Goal: Task Accomplishment & Management: Complete application form

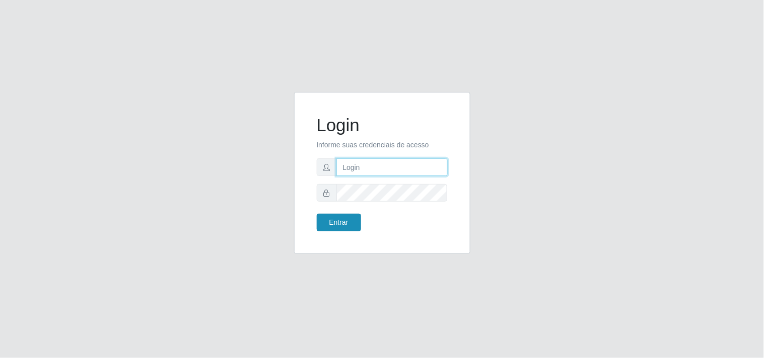
type input "analucia@cestao"
click at [336, 223] on button "Entrar" at bounding box center [339, 223] width 44 height 18
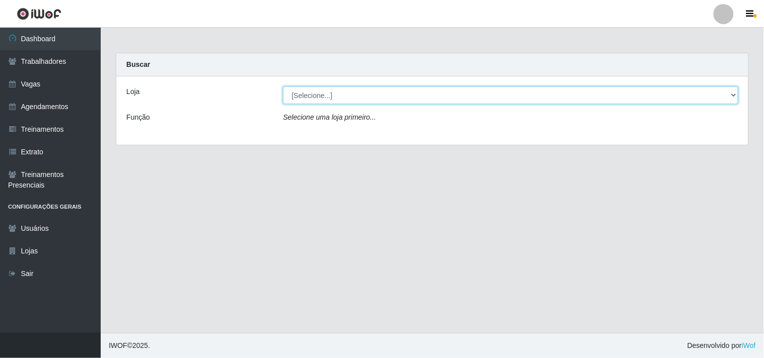
click at [318, 93] on select "[Selecione...] O Cestão - Geisel" at bounding box center [510, 96] width 455 height 18
select select "224"
click at [283, 87] on select "[Selecione...] O Cestão - Geisel" at bounding box center [510, 96] width 455 height 18
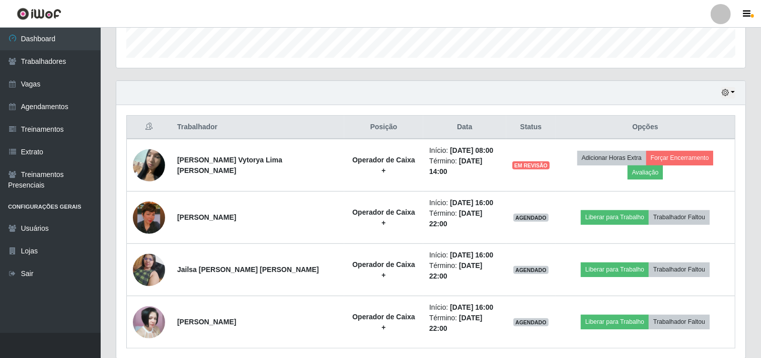
scroll to position [310, 0]
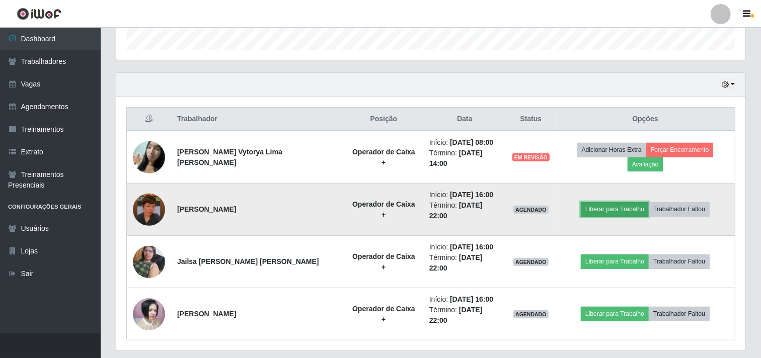
click at [610, 202] on button "Liberar para Trabalho" at bounding box center [615, 209] width 68 height 14
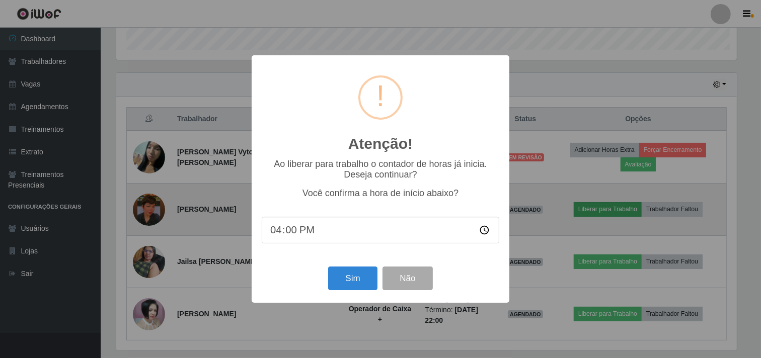
scroll to position [208, 623]
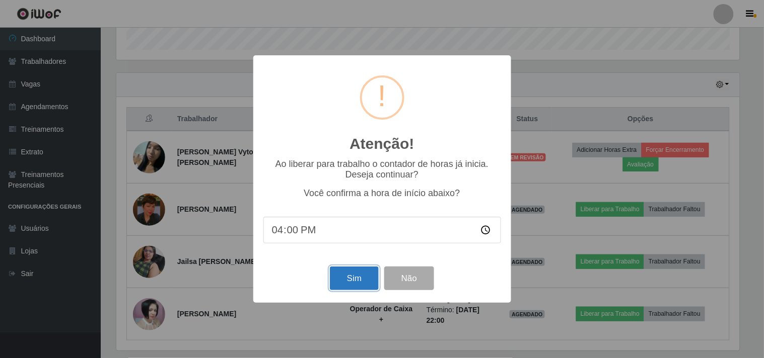
click at [356, 282] on button "Sim" at bounding box center [354, 279] width 49 height 24
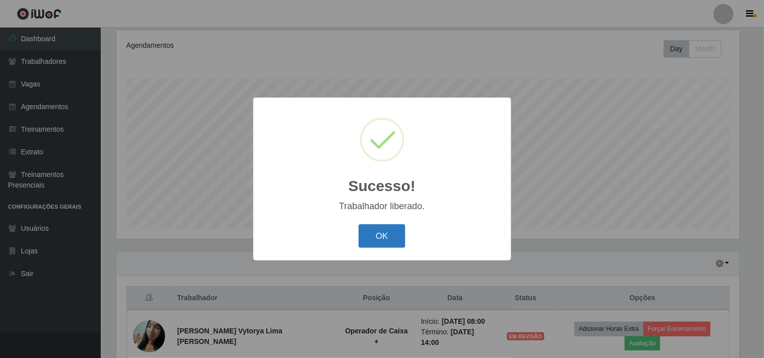
click at [373, 230] on button "OK" at bounding box center [381, 237] width 47 height 24
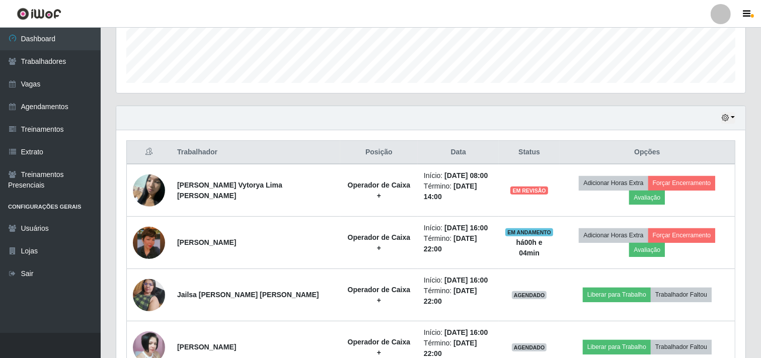
scroll to position [310, 0]
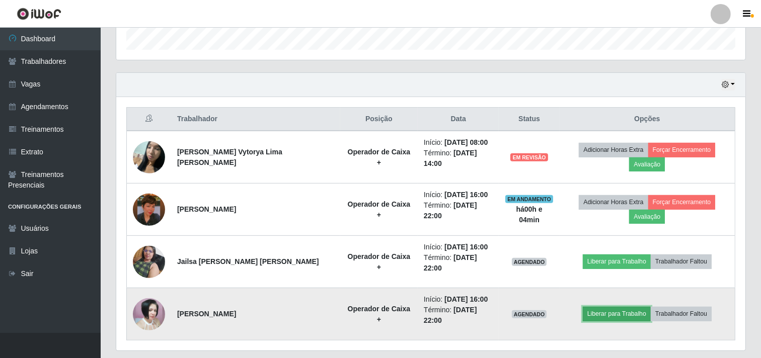
click at [586, 307] on button "Liberar para Trabalho" at bounding box center [617, 314] width 68 height 14
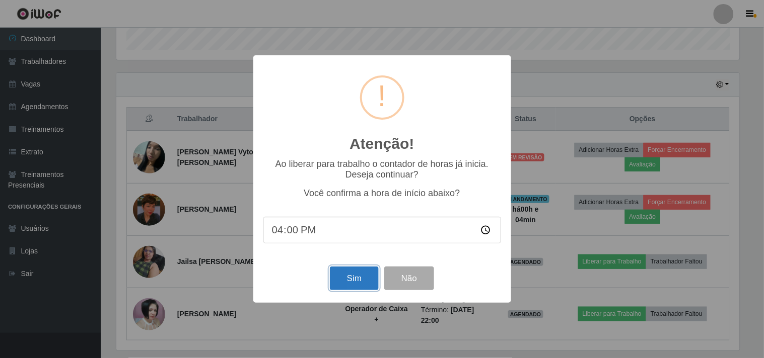
click at [349, 282] on button "Sim" at bounding box center [354, 279] width 49 height 24
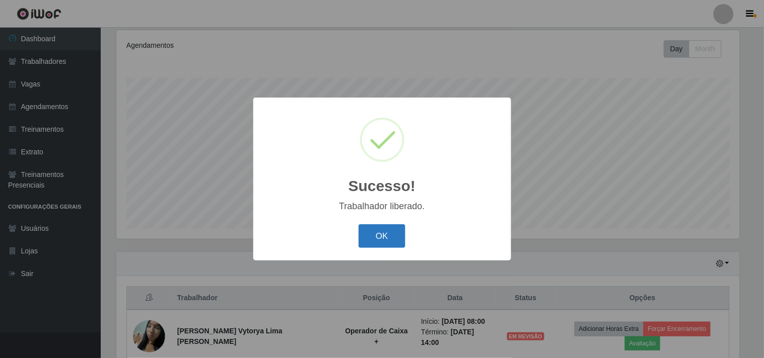
click at [385, 240] on button "OK" at bounding box center [381, 237] width 47 height 24
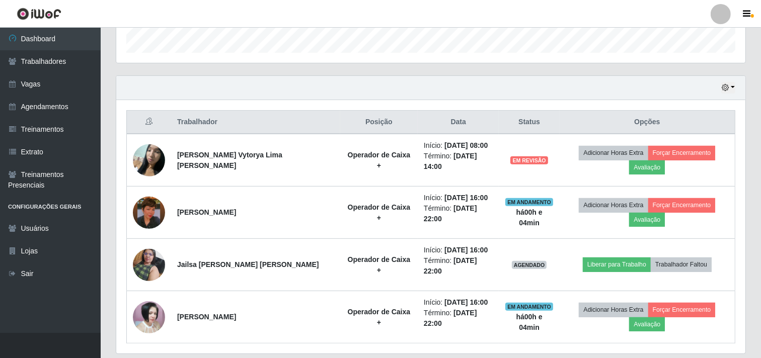
scroll to position [310, 0]
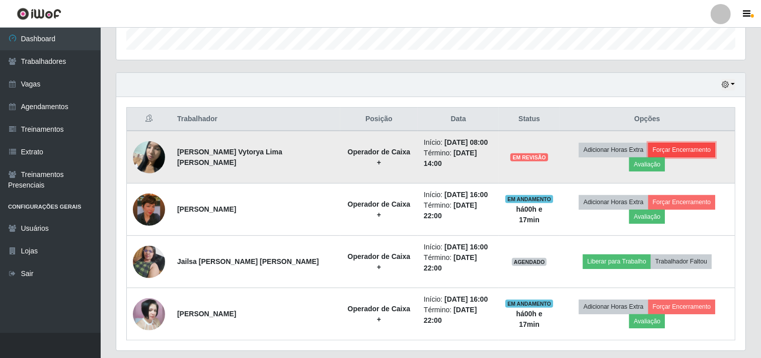
click at [655, 153] on button "Forçar Encerramento" at bounding box center [681, 150] width 67 height 14
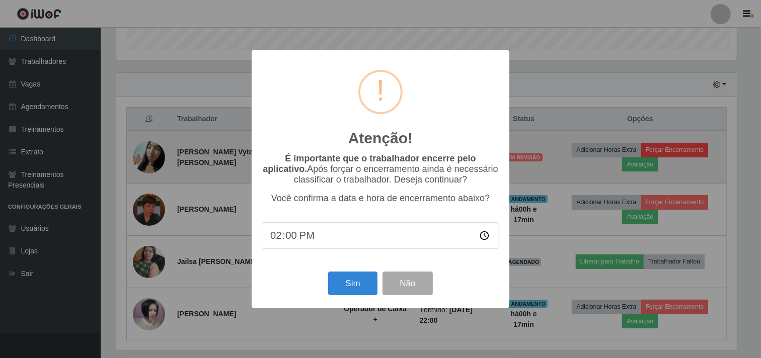
scroll to position [208, 623]
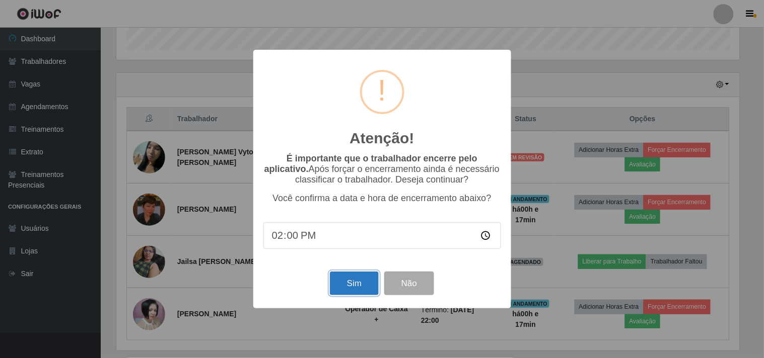
click at [341, 287] on button "Sim" at bounding box center [354, 284] width 49 height 24
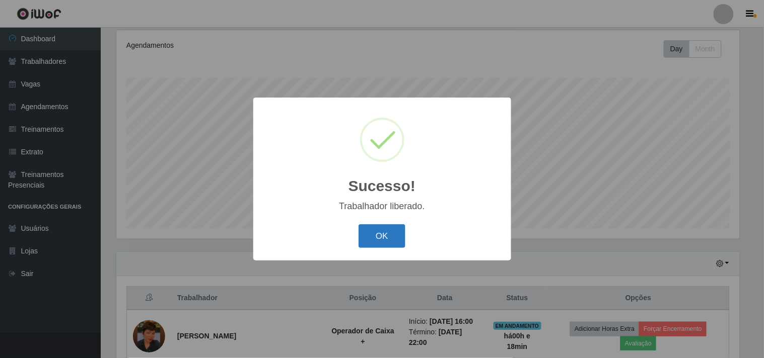
click at [375, 241] on button "OK" at bounding box center [381, 237] width 47 height 24
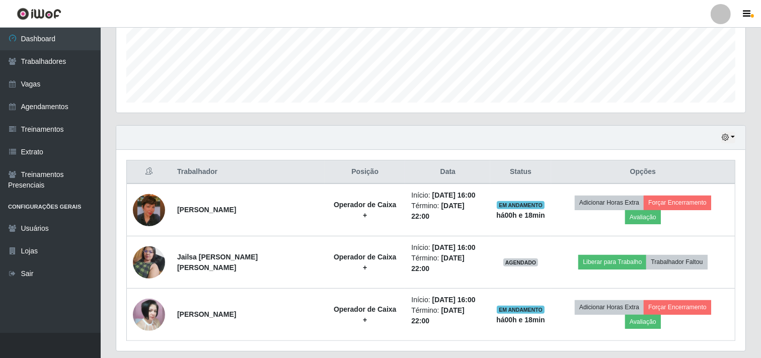
scroll to position [265, 0]
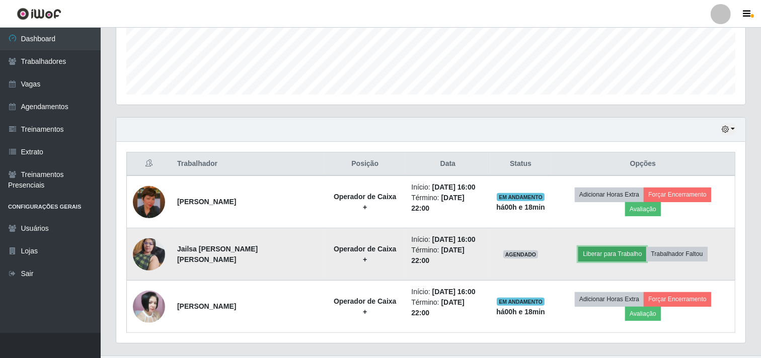
click at [621, 247] on button "Liberar para Trabalho" at bounding box center [612, 254] width 68 height 14
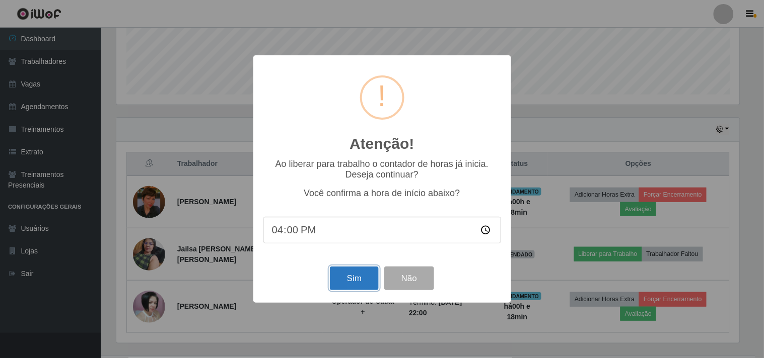
click at [345, 282] on button "Sim" at bounding box center [354, 279] width 49 height 24
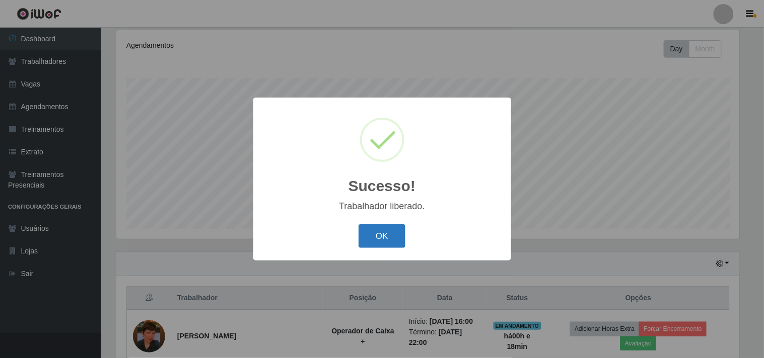
click at [372, 233] on button "OK" at bounding box center [381, 237] width 47 height 24
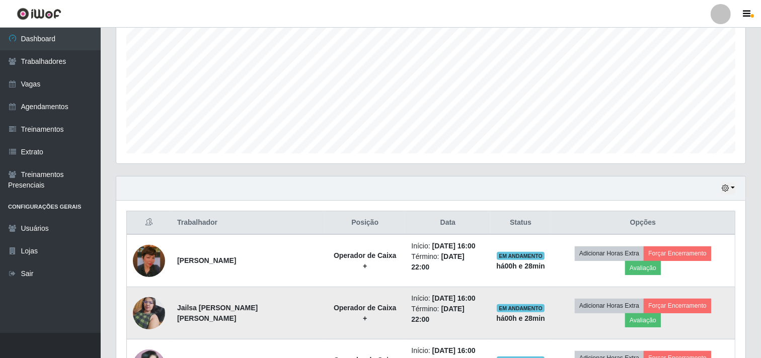
scroll to position [265, 0]
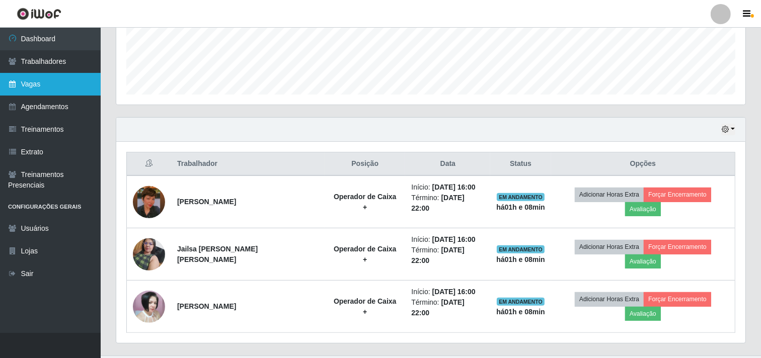
click at [46, 90] on link "Vagas" at bounding box center [50, 84] width 101 height 23
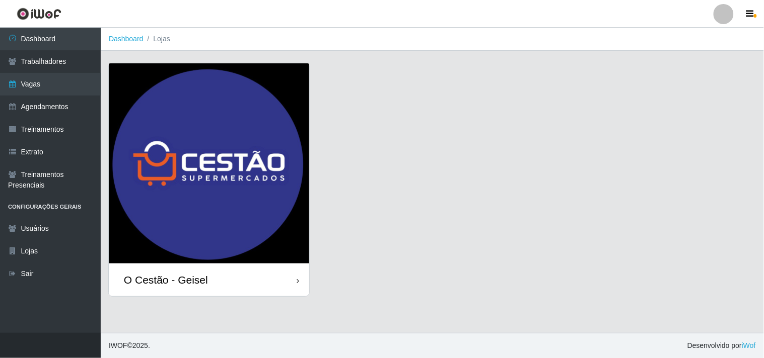
click at [205, 287] on div "O Cestão - Geisel" at bounding box center [209, 280] width 200 height 33
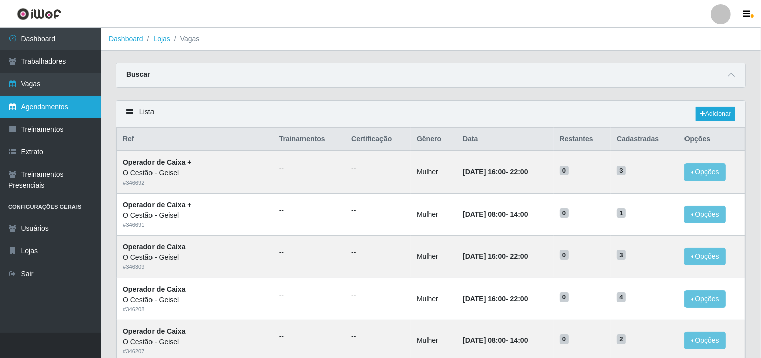
click at [85, 104] on link "Agendamentos" at bounding box center [50, 107] width 101 height 23
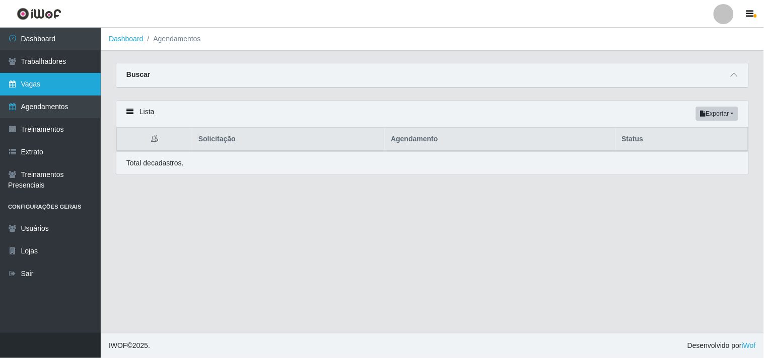
click at [57, 87] on link "Vagas" at bounding box center [50, 84] width 101 height 23
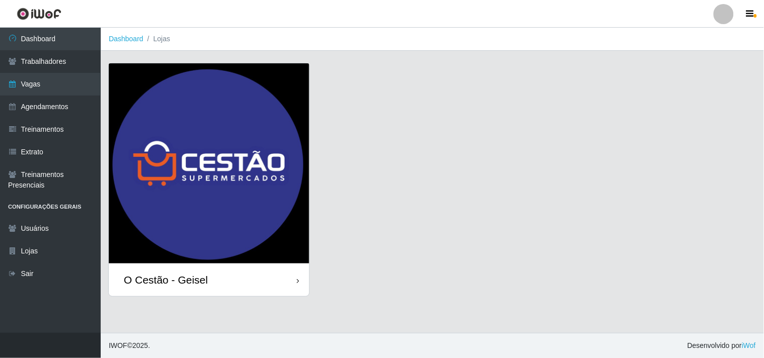
click at [280, 287] on div "O Cestão - Geisel" at bounding box center [209, 280] width 200 height 33
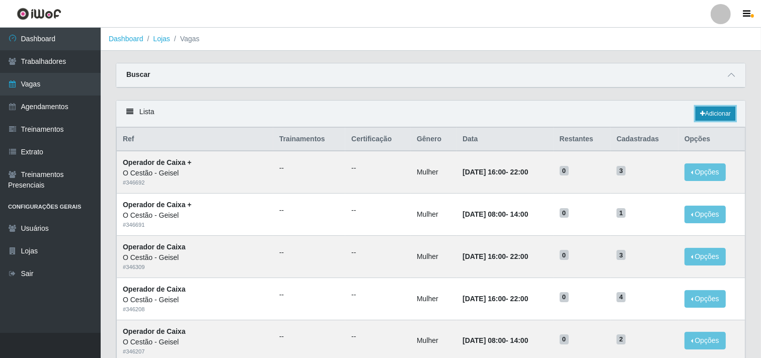
click at [716, 115] on link "Adicionar" at bounding box center [716, 114] width 40 height 14
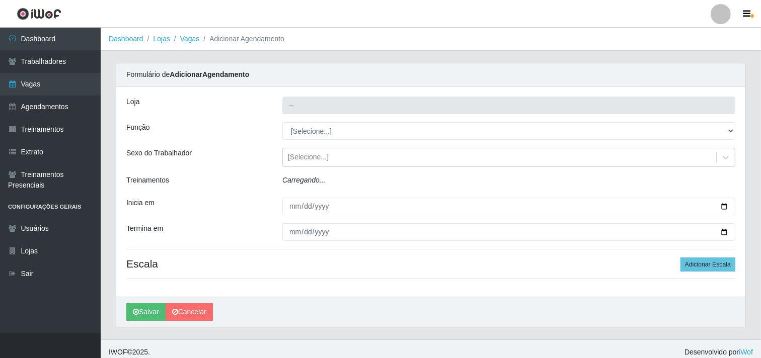
type input "O Cestão - Geisel"
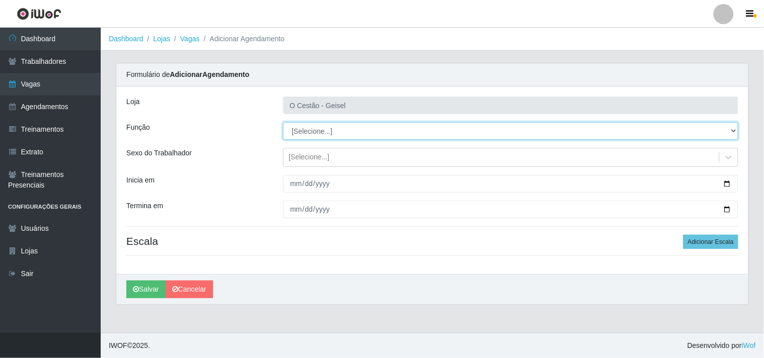
click at [316, 129] on select "[Selecione...] ASG ASG + ASG ++ Auxiliar de Estoque Auxiliar de Estoque + Auxil…" at bounding box center [510, 131] width 455 height 18
select select "72"
click at [283, 122] on select "[Selecione...] ASG ASG + ASG ++ Auxiliar de Estoque Auxiliar de Estoque + Auxil…" at bounding box center [510, 131] width 455 height 18
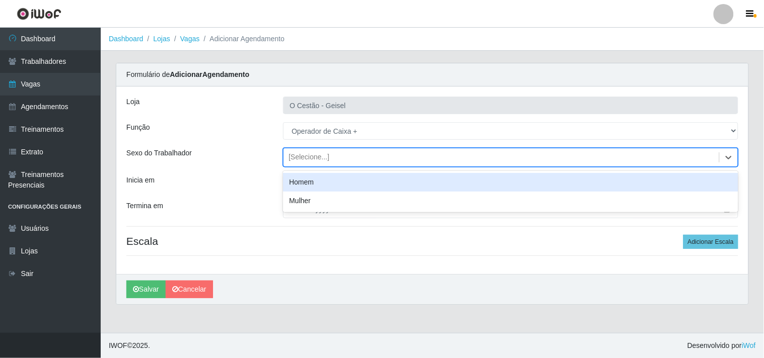
click at [302, 161] on div "[Selecione...]" at bounding box center [308, 158] width 41 height 11
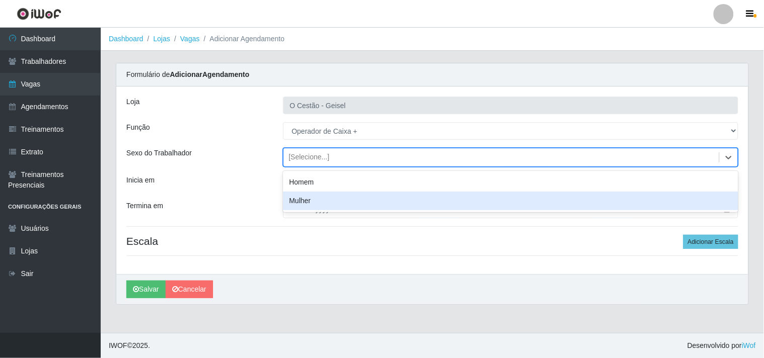
click at [310, 197] on div "Mulher" at bounding box center [510, 201] width 455 height 19
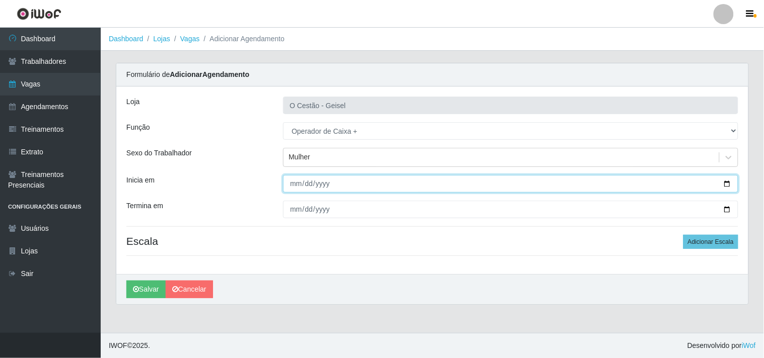
click at [292, 183] on input "Inicia em" at bounding box center [510, 184] width 455 height 18
type input "[DATE]"
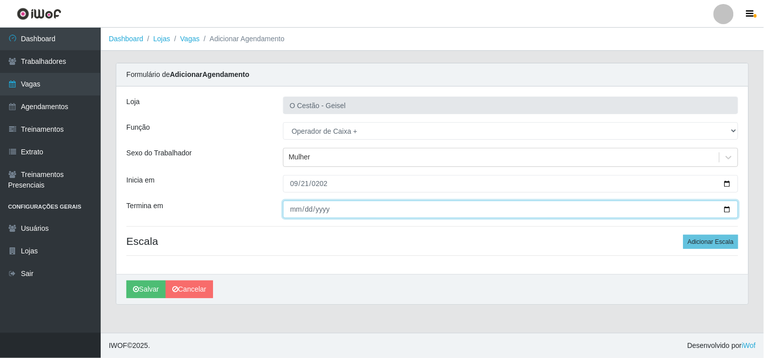
click at [288, 205] on input "Termina em" at bounding box center [510, 210] width 455 height 18
type input "[DATE]"
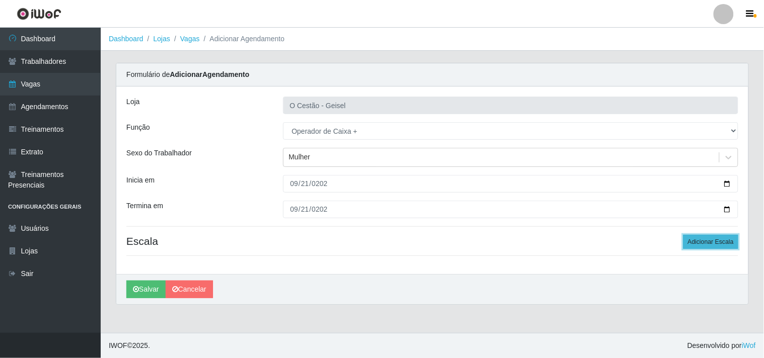
click at [705, 247] on button "Adicionar Escala" at bounding box center [710, 242] width 55 height 14
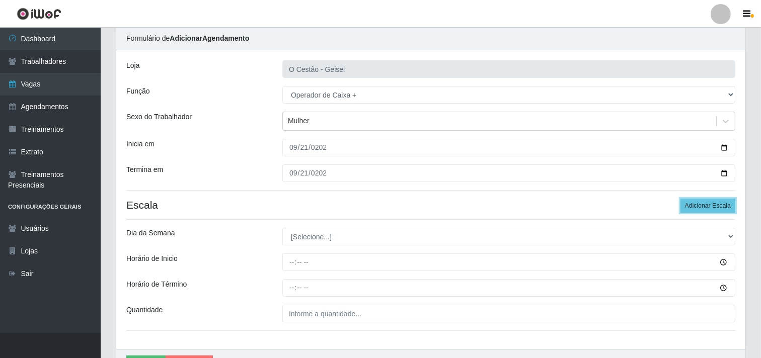
scroll to position [56, 0]
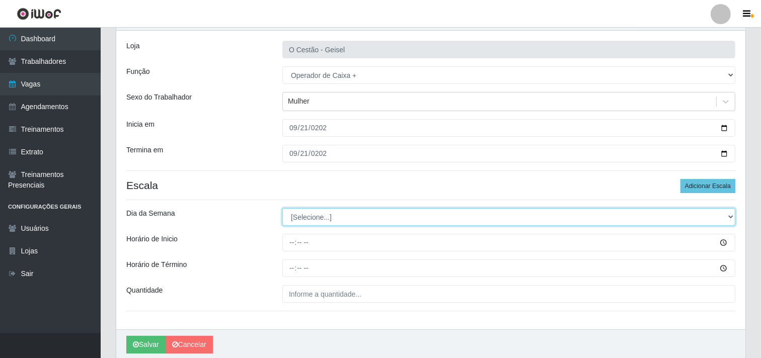
click at [314, 213] on select "[Selecione...] Segunda Terça Quarta Quinta Sexta Sábado Domingo" at bounding box center [508, 217] width 453 height 18
select select "0"
click at [282, 208] on select "[Selecione...] Segunda Terça Quarta Quinta Sexta Sábado Domingo" at bounding box center [508, 217] width 453 height 18
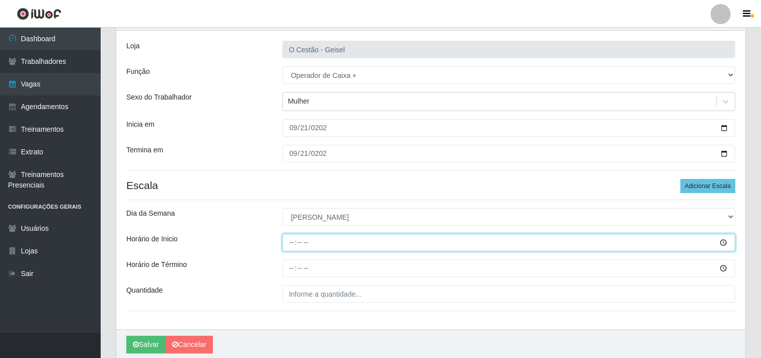
click at [294, 245] on input "Horário de Inicio" at bounding box center [508, 243] width 453 height 18
type input "08:00"
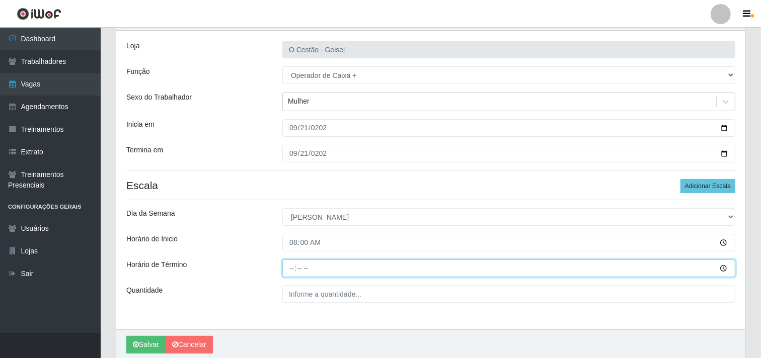
click at [293, 270] on input "Horário de Término" at bounding box center [508, 269] width 453 height 18
type input "14:00"
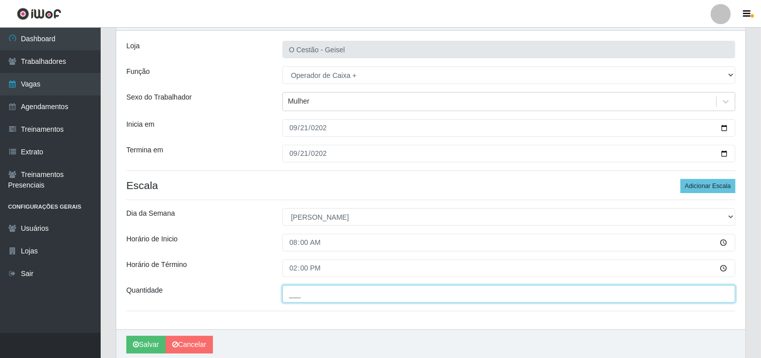
click at [312, 299] on input "___" at bounding box center [508, 294] width 453 height 18
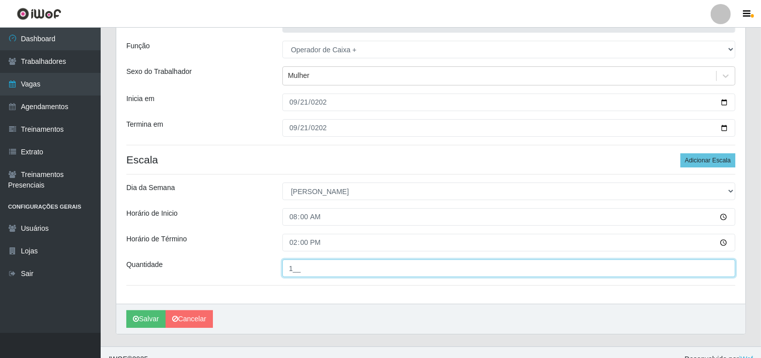
scroll to position [96, 0]
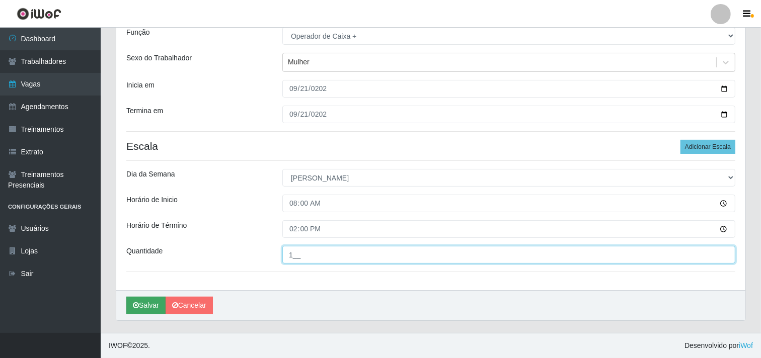
type input "1__"
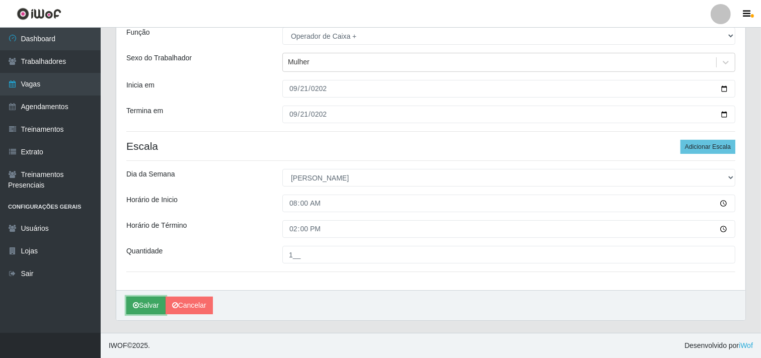
click at [146, 308] on button "Salvar" at bounding box center [145, 306] width 39 height 18
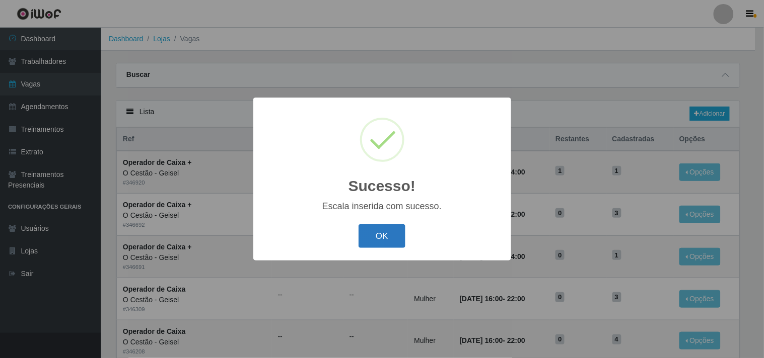
click at [383, 238] on button "OK" at bounding box center [381, 237] width 47 height 24
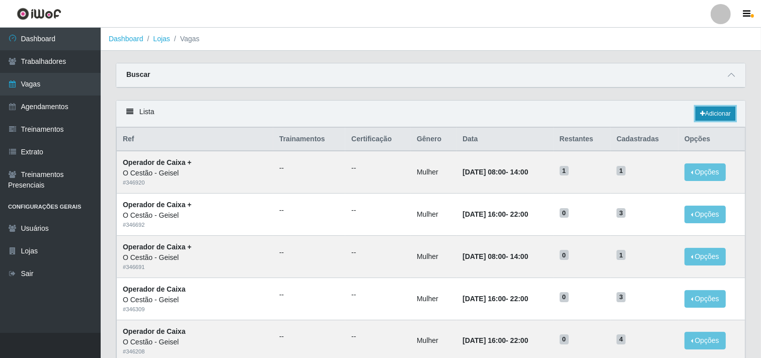
click at [696, 116] on link "Adicionar" at bounding box center [716, 114] width 40 height 14
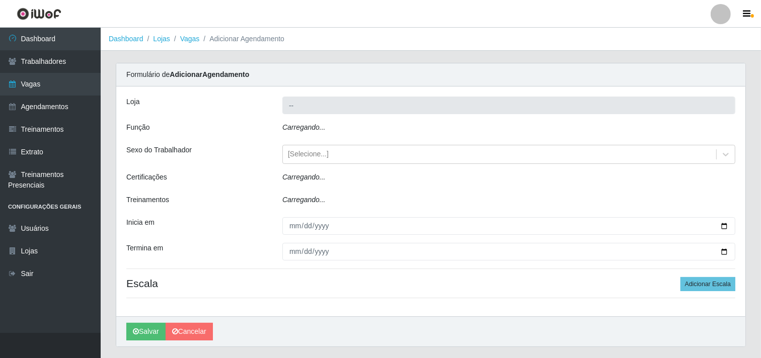
type input "O Cestão - Geisel"
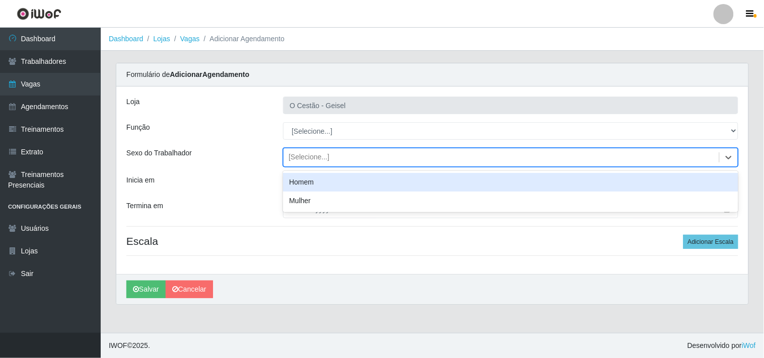
click at [313, 149] on div "[Selecione...]" at bounding box center [510, 157] width 455 height 19
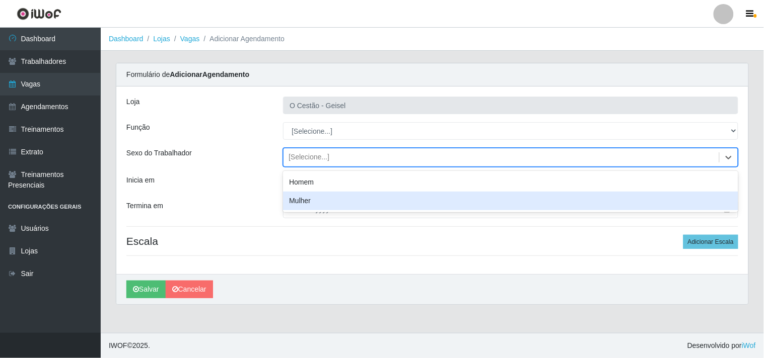
click at [320, 203] on div "Mulher" at bounding box center [510, 201] width 455 height 19
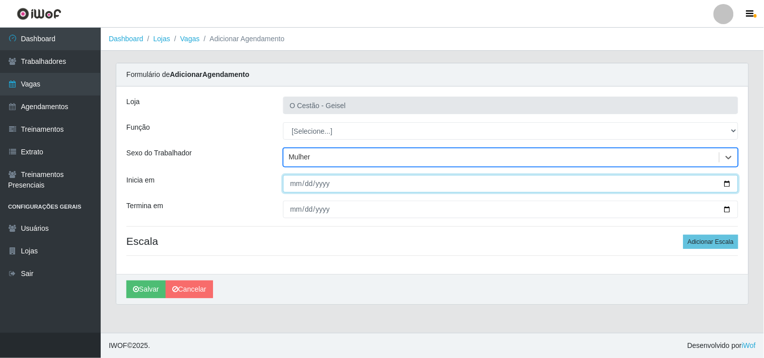
click at [295, 182] on input "Inicia em" at bounding box center [510, 184] width 455 height 18
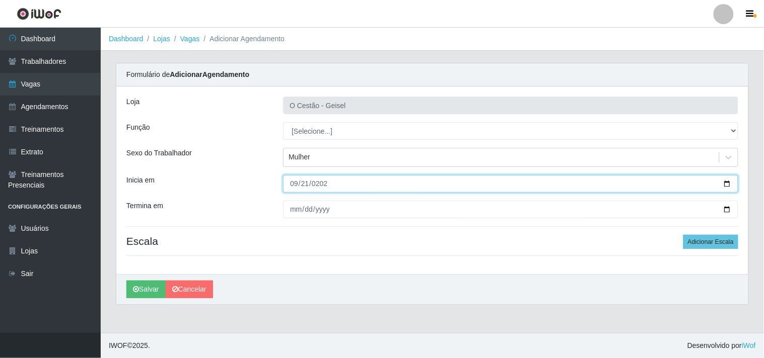
type input "[DATE]"
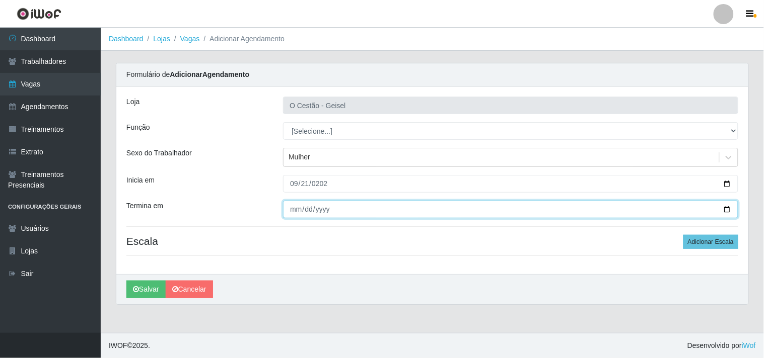
click at [290, 205] on input "Termina em" at bounding box center [510, 210] width 455 height 18
type input "[DATE]"
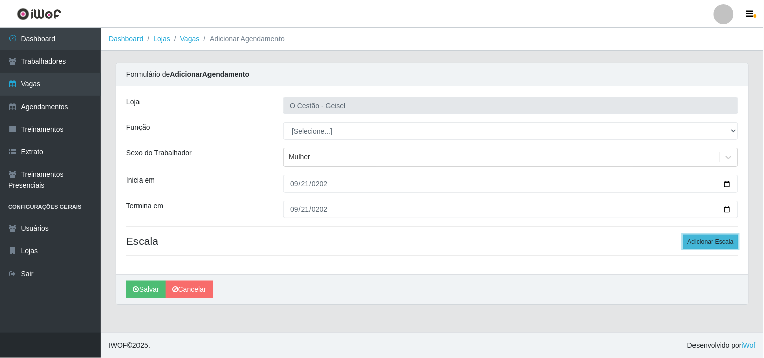
click at [703, 247] on button "Adicionar Escala" at bounding box center [710, 242] width 55 height 14
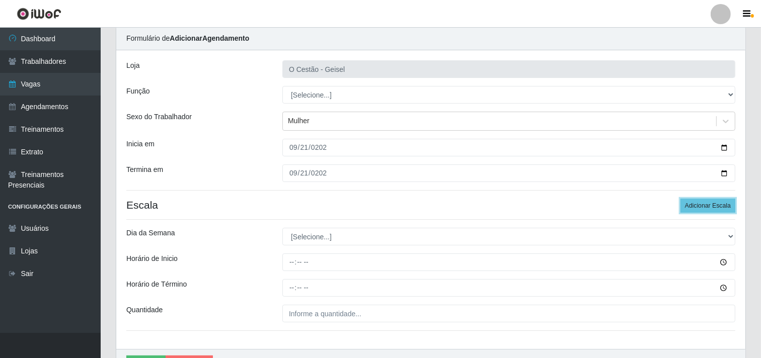
scroll to position [56, 0]
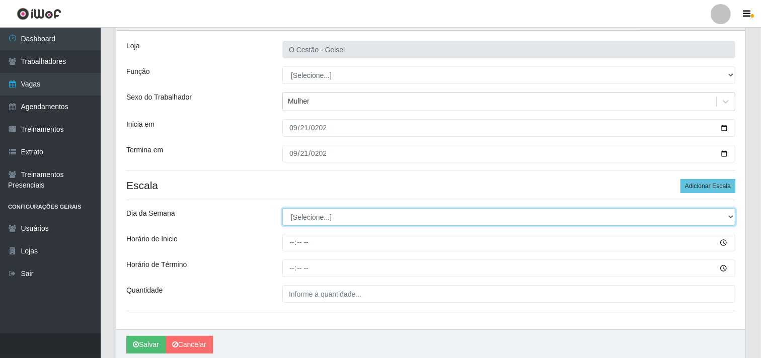
click at [324, 221] on select "[Selecione...] Segunda Terça Quarta Quinta Sexta Sábado Domingo" at bounding box center [508, 217] width 453 height 18
select select "0"
click at [282, 208] on select "[Selecione...] Segunda Terça Quarta Quinta Sexta Sábado Domingo" at bounding box center [508, 217] width 453 height 18
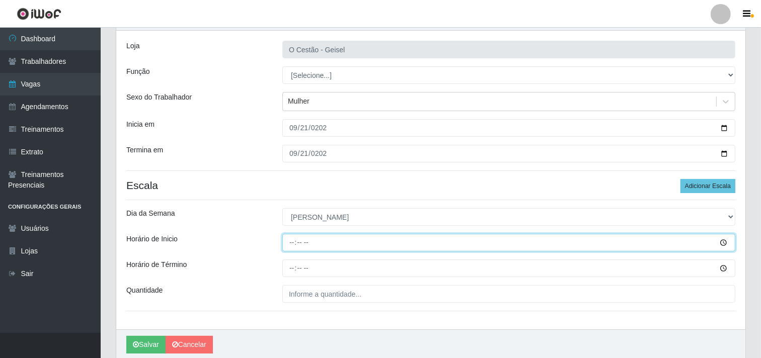
click at [289, 247] on input "Horário de Inicio" at bounding box center [508, 243] width 453 height 18
type input "09:00"
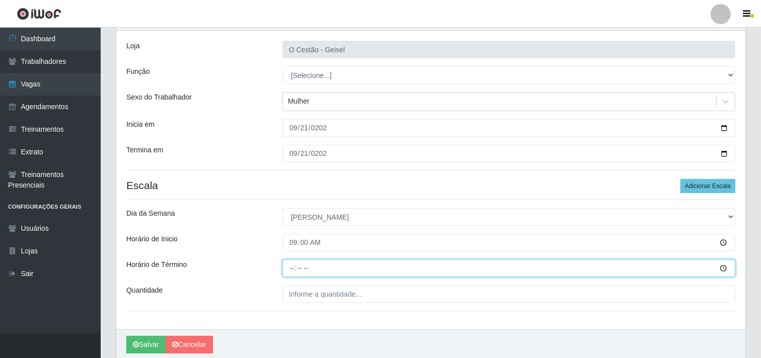
click at [292, 270] on input "Horário de Término" at bounding box center [508, 269] width 453 height 18
type input "15:00"
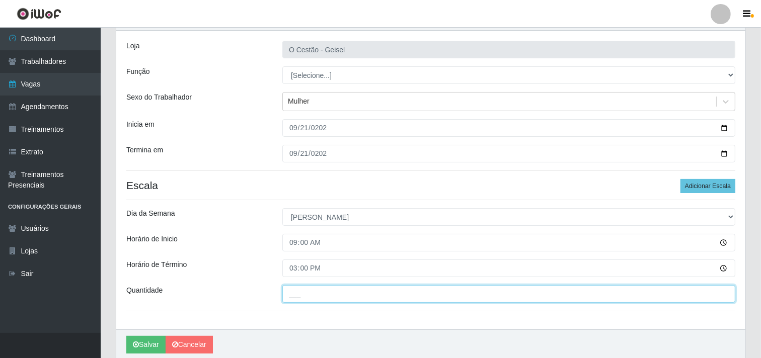
click at [308, 293] on input "___" at bounding box center [508, 294] width 453 height 18
type input "3__"
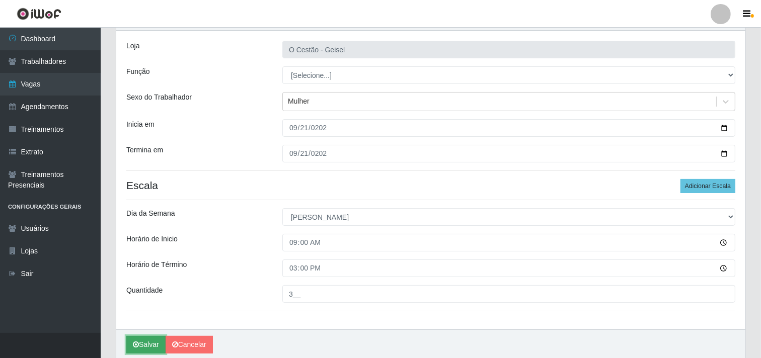
click at [147, 343] on button "Salvar" at bounding box center [145, 345] width 39 height 18
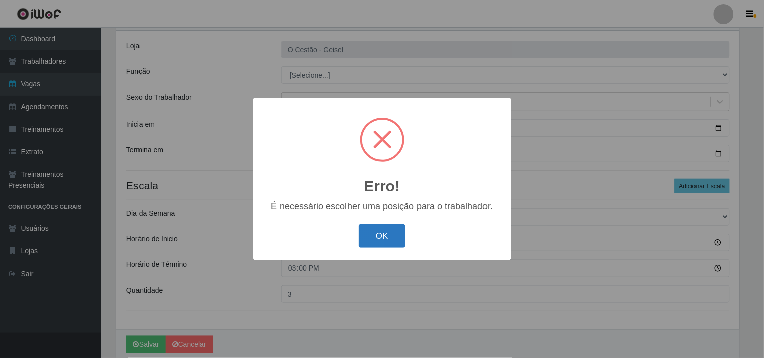
click at [381, 237] on button "OK" at bounding box center [381, 237] width 47 height 24
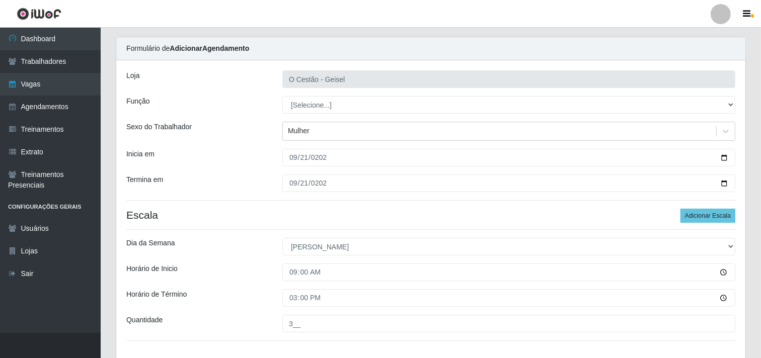
scroll to position [0, 0]
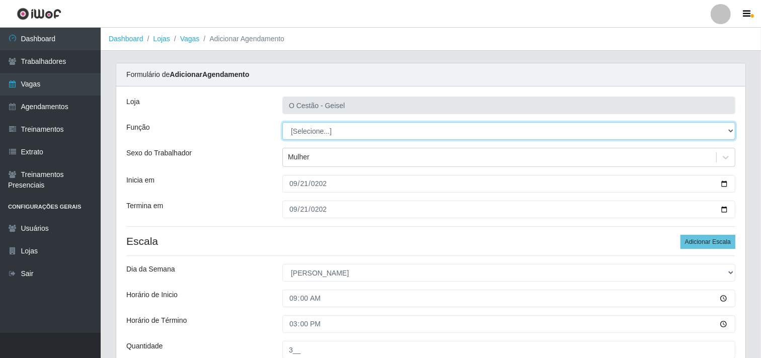
click at [334, 125] on select "[Selecione...] ASG ASG + ASG ++ Auxiliar de Estoque Auxiliar de Estoque + Auxil…" at bounding box center [508, 131] width 453 height 18
select select "72"
click at [282, 122] on select "[Selecione...] ASG ASG + ASG ++ Auxiliar de Estoque Auxiliar de Estoque + Auxil…" at bounding box center [508, 131] width 453 height 18
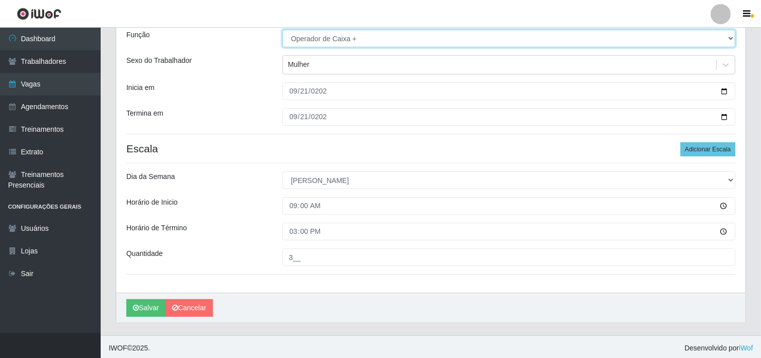
scroll to position [96, 0]
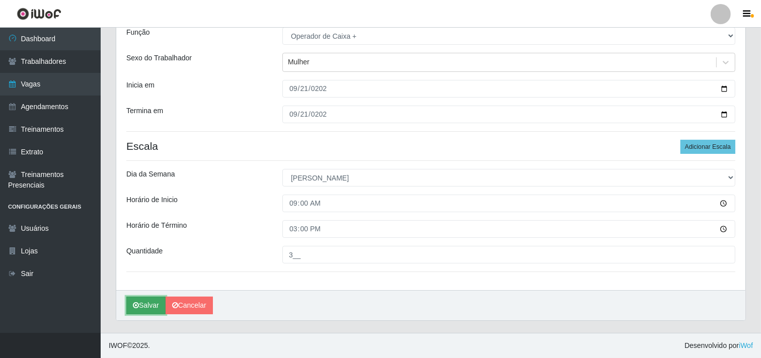
click at [146, 303] on button "Salvar" at bounding box center [145, 306] width 39 height 18
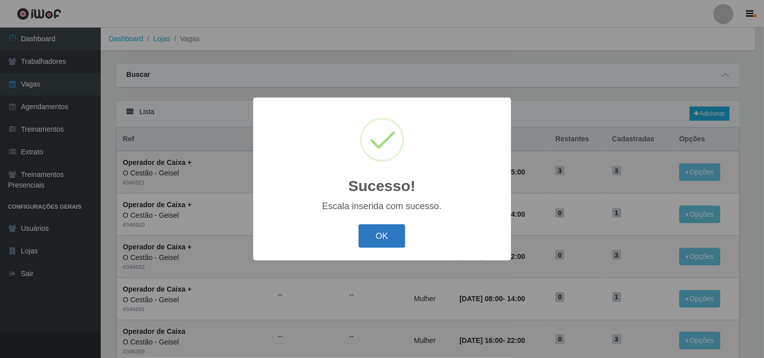
click at [394, 230] on button "OK" at bounding box center [381, 237] width 47 height 24
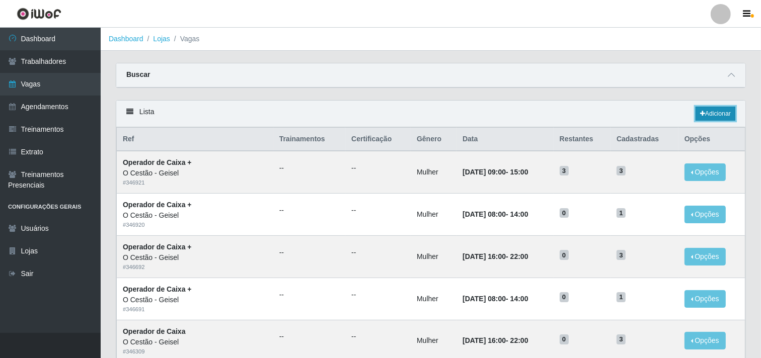
click at [705, 112] on link "Adicionar" at bounding box center [716, 114] width 40 height 14
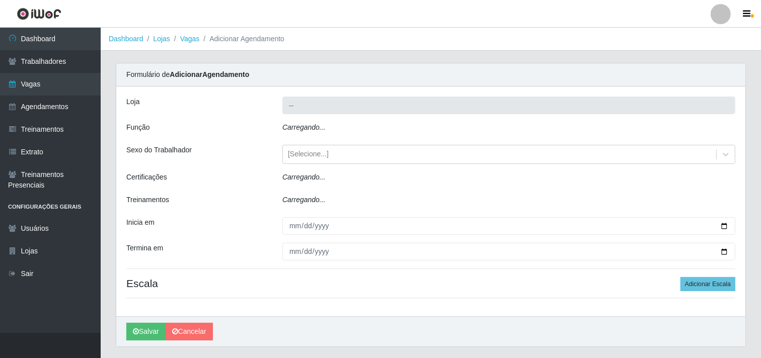
type input "O Cestão - Geisel"
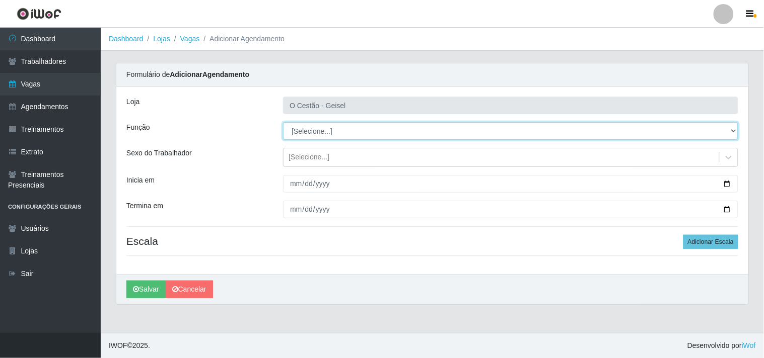
click at [303, 123] on select "[Selecione...] ASG ASG + ASG ++ Auxiliar de Estoque Auxiliar de Estoque + Auxil…" at bounding box center [510, 131] width 455 height 18
select select "72"
click at [283, 122] on select "[Selecione...] ASG ASG + ASG ++ Auxiliar de Estoque Auxiliar de Estoque + Auxil…" at bounding box center [510, 131] width 455 height 18
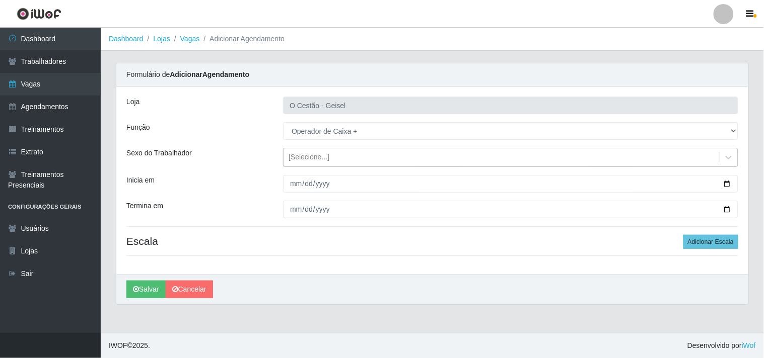
click at [304, 154] on div "[Selecione...]" at bounding box center [308, 158] width 41 height 11
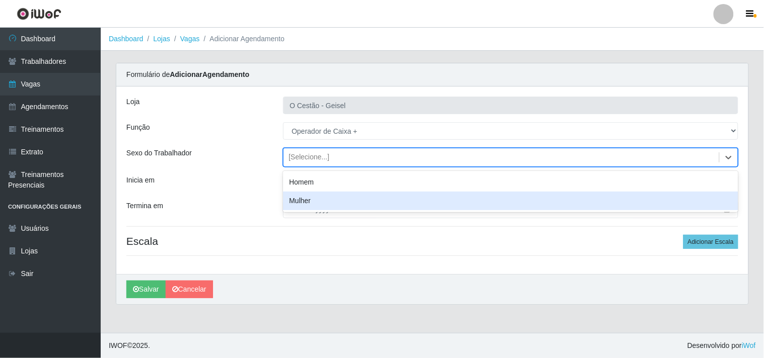
click at [306, 198] on div "Mulher" at bounding box center [510, 201] width 455 height 19
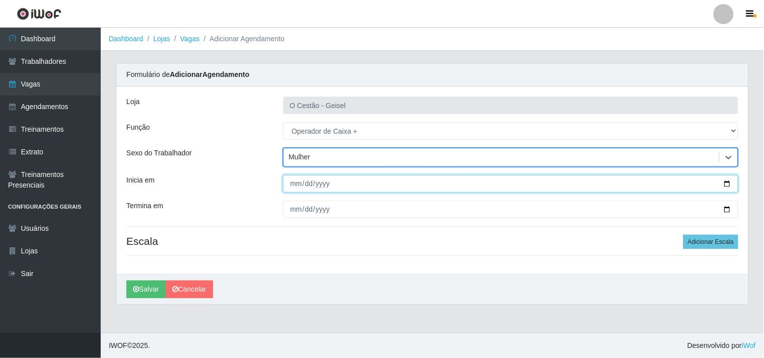
click at [289, 180] on input "Inicia em" at bounding box center [510, 184] width 455 height 18
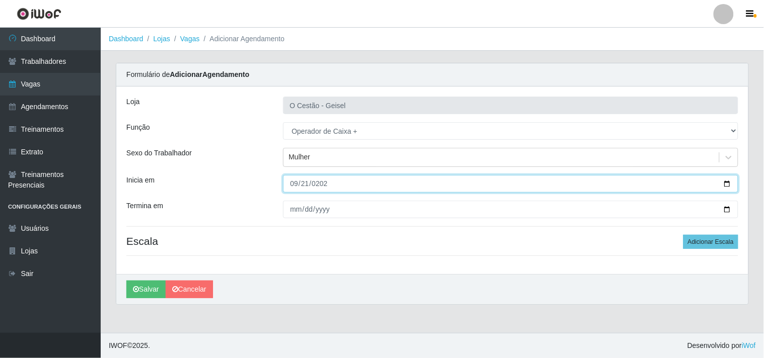
type input "[DATE]"
click at [126, 281] on button "Salvar" at bounding box center [145, 290] width 39 height 18
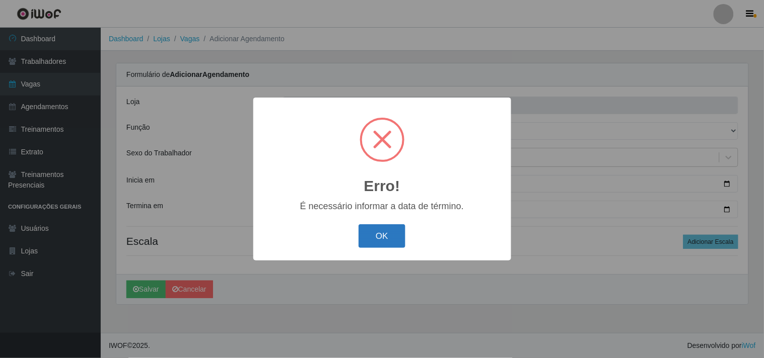
click at [393, 234] on button "OK" at bounding box center [381, 237] width 47 height 24
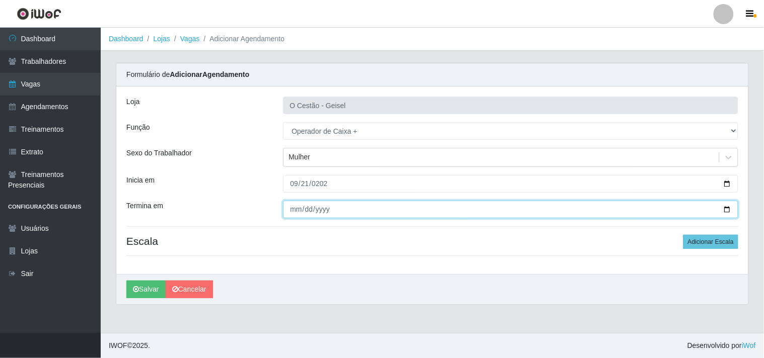
click at [294, 207] on input "Termina em" at bounding box center [510, 210] width 455 height 18
type input "6202-09-21"
type input "[DATE]"
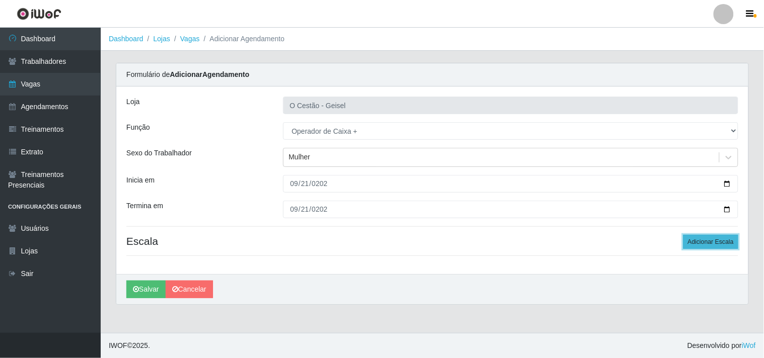
click at [720, 248] on button "Adicionar Escala" at bounding box center [710, 242] width 55 height 14
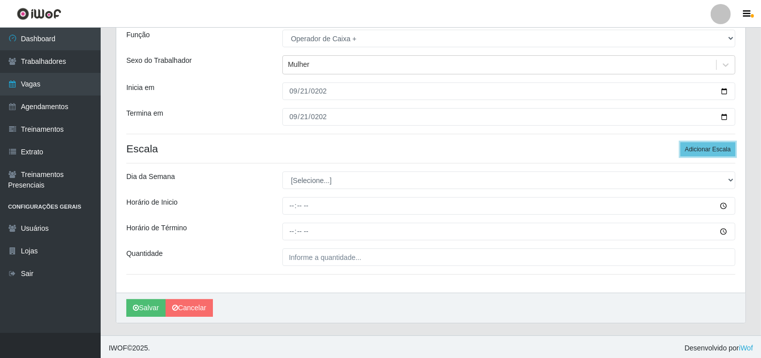
scroll to position [96, 0]
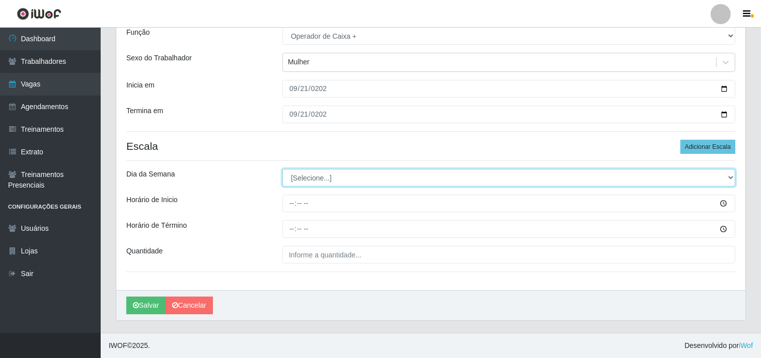
click at [310, 178] on select "[Selecione...] Segunda Terça Quarta Quinta Sexta Sábado Domingo" at bounding box center [508, 178] width 453 height 18
select select "0"
click at [282, 169] on select "[Selecione...] Segunda Terça Quarta Quinta Sexta Sábado Domingo" at bounding box center [508, 178] width 453 height 18
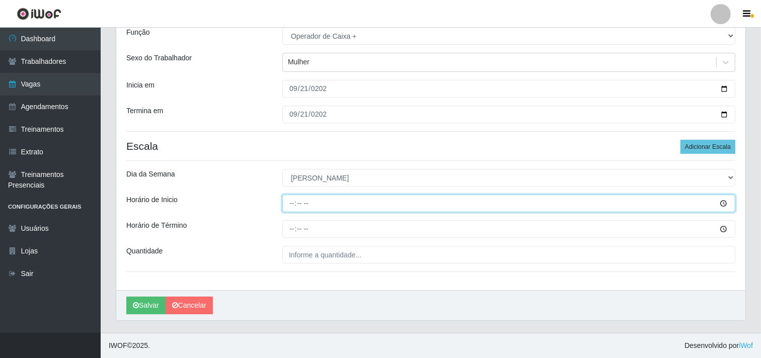
click at [290, 205] on input "Horário de Inicio" at bounding box center [508, 204] width 453 height 18
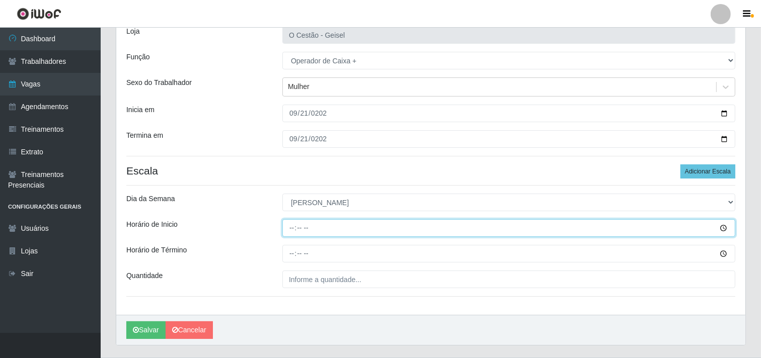
scroll to position [39, 0]
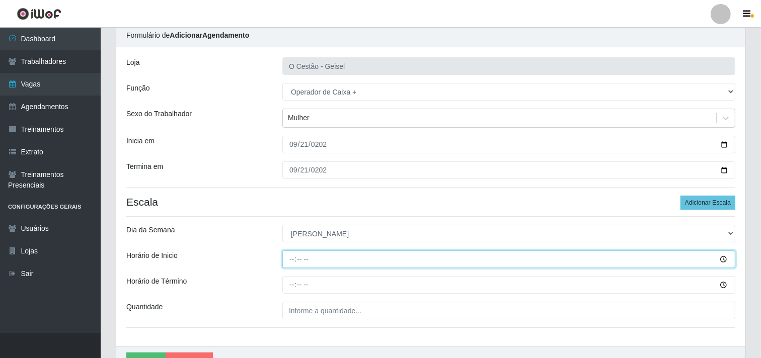
type input "15:00"
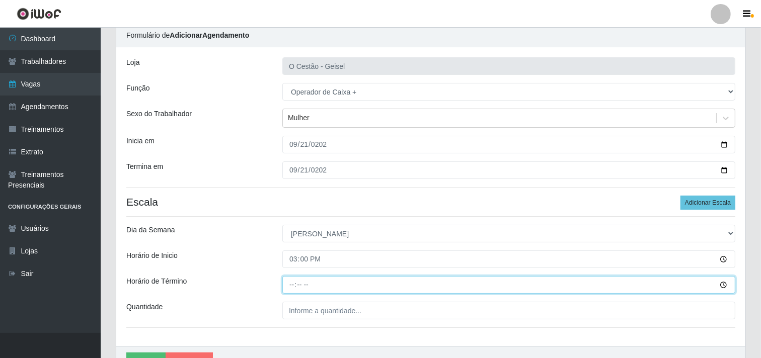
click at [292, 280] on input "Horário de Término" at bounding box center [508, 285] width 453 height 18
type input "21:00"
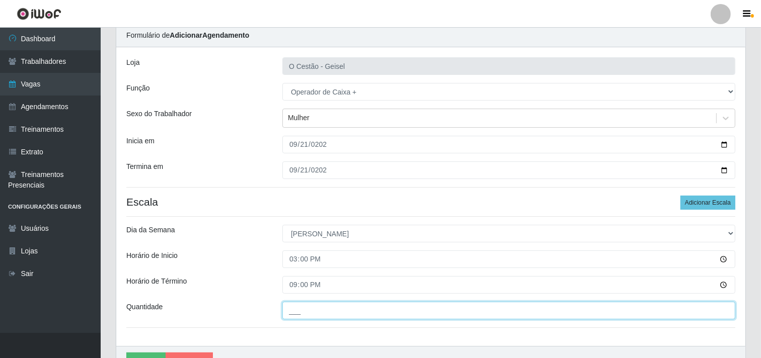
click at [328, 315] on input "___" at bounding box center [508, 311] width 453 height 18
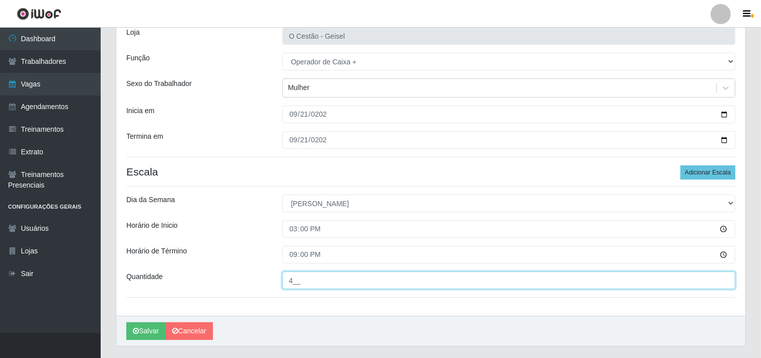
scroll to position [96, 0]
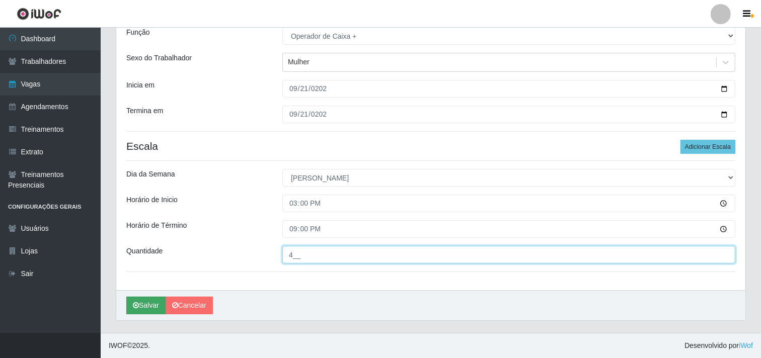
type input "4__"
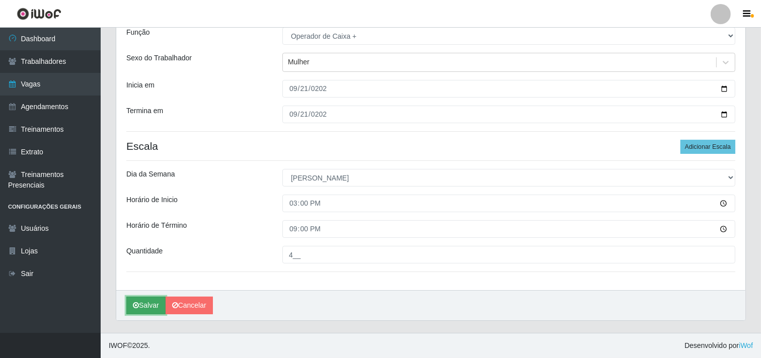
click at [151, 308] on button "Salvar" at bounding box center [145, 306] width 39 height 18
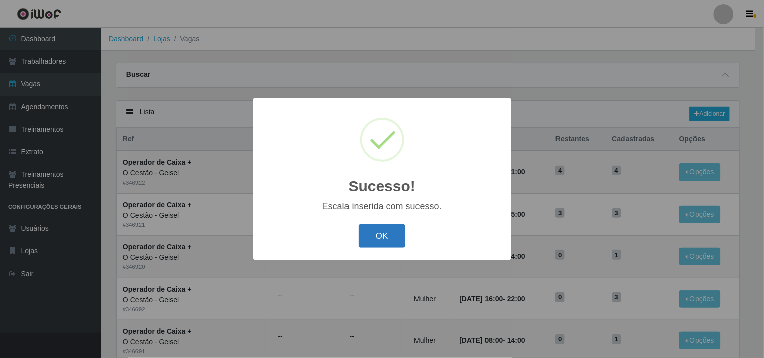
click at [376, 231] on button "OK" at bounding box center [381, 237] width 47 height 24
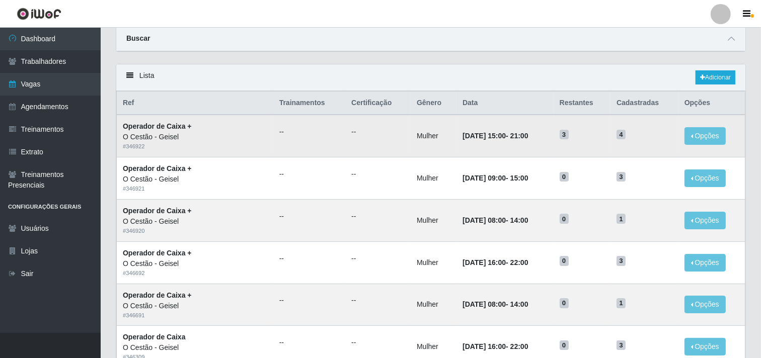
scroll to position [56, 0]
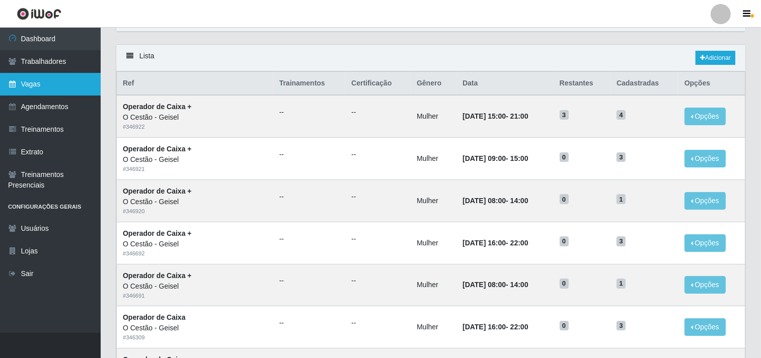
click at [57, 91] on link "Vagas" at bounding box center [50, 84] width 101 height 23
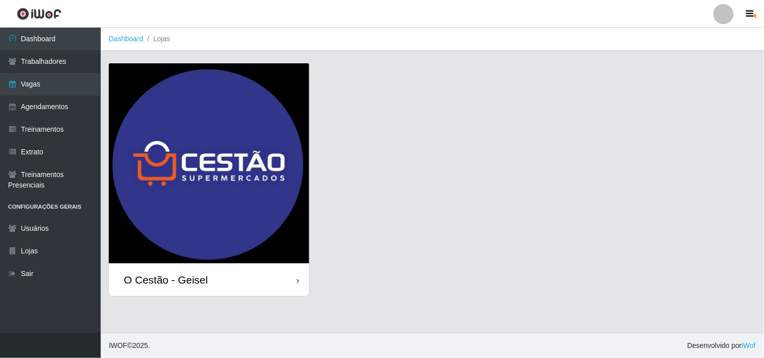
click at [235, 285] on div "O Cestão - Geisel" at bounding box center [209, 280] width 200 height 33
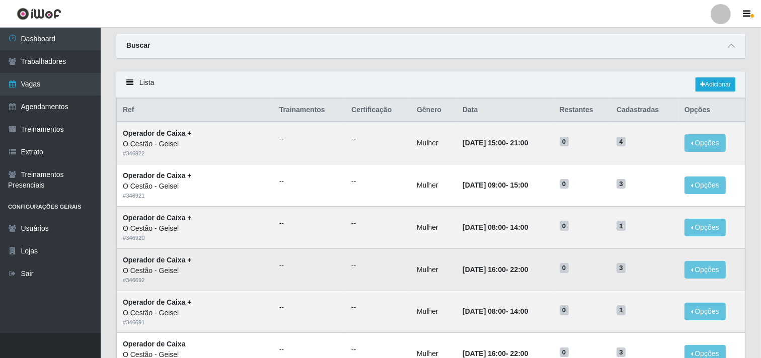
scroll to position [56, 0]
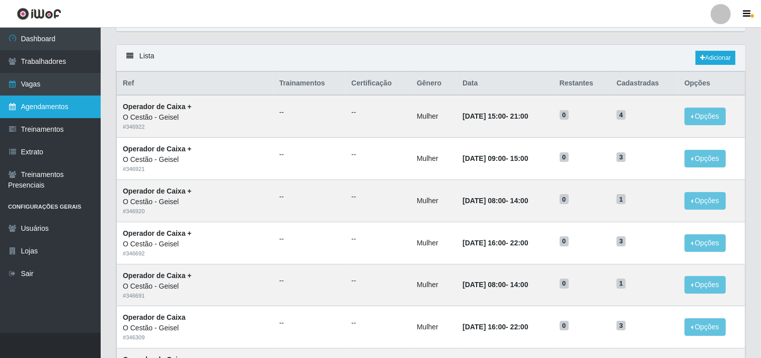
click at [56, 106] on link "Agendamentos" at bounding box center [50, 107] width 101 height 23
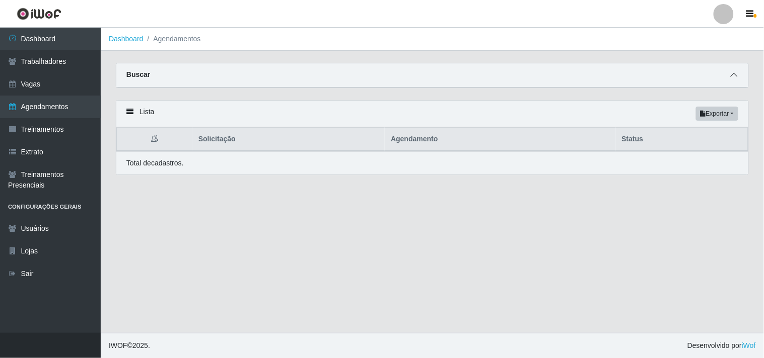
click at [738, 69] on span at bounding box center [734, 75] width 12 height 12
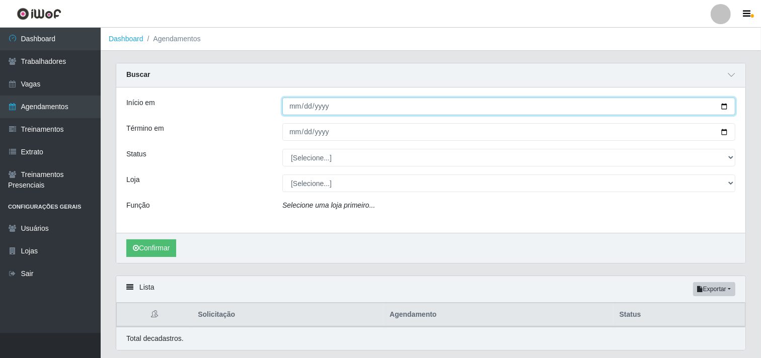
click at [293, 104] on input "Início em" at bounding box center [508, 107] width 453 height 18
type input "[DATE]"
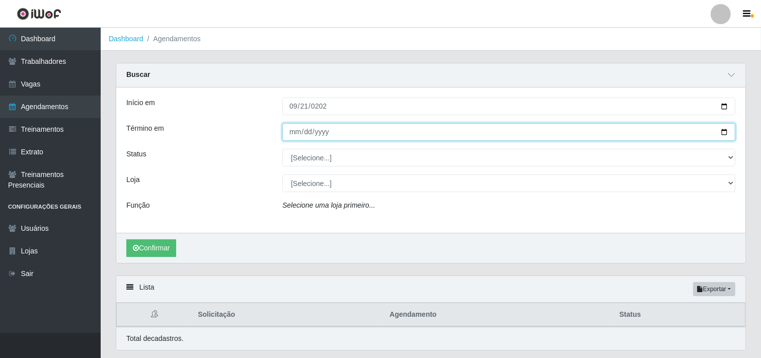
click at [294, 128] on input "Término em" at bounding box center [508, 132] width 453 height 18
type input "[DATE]"
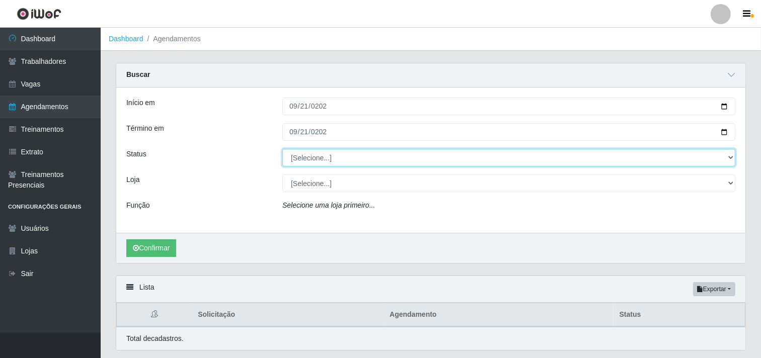
click at [310, 154] on select "[Selecione...] AGENDADO AGUARDANDO LIBERAR EM ANDAMENTO EM REVISÃO FINALIZADO C…" at bounding box center [508, 158] width 453 height 18
select select "AGENDADO"
click at [282, 149] on select "[Selecione...] AGENDADO AGUARDANDO LIBERAR EM ANDAMENTO EM REVISÃO FINALIZADO C…" at bounding box center [508, 158] width 453 height 18
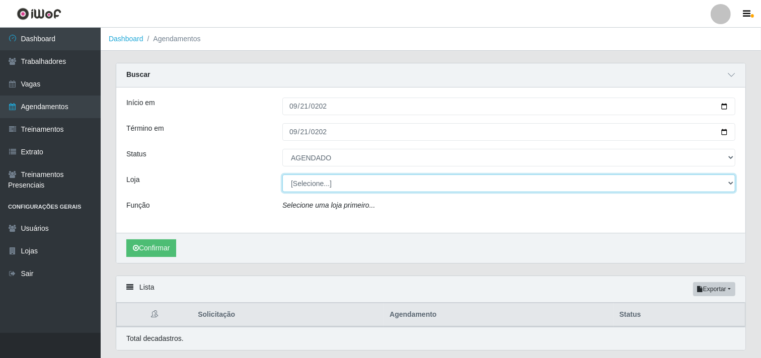
click at [317, 183] on select "[Selecione...] O Cestão - Geisel" at bounding box center [508, 184] width 453 height 18
select select "224"
click at [282, 175] on select "[Selecione...] O Cestão - Geisel" at bounding box center [508, 184] width 453 height 18
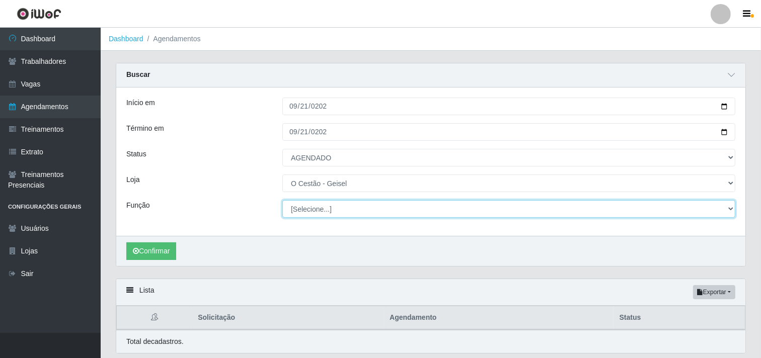
click at [332, 212] on select "[Selecione...] ASG ASG + ASG ++ Auxiliar de Estoque Auxiliar de Estoque + Auxil…" at bounding box center [508, 209] width 453 height 18
select select "121"
click at [282, 200] on select "[Selecione...] ASG ASG + ASG ++ Auxiliar de Estoque Auxiliar de Estoque + Auxil…" at bounding box center [508, 209] width 453 height 18
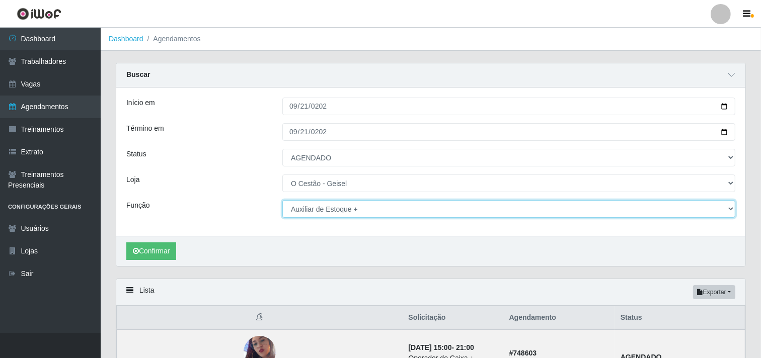
click at [319, 215] on select "[Selecione...] ASG ASG + ASG ++ Auxiliar de Estoque Auxiliar de Estoque + Auxil…" at bounding box center [508, 209] width 453 height 18
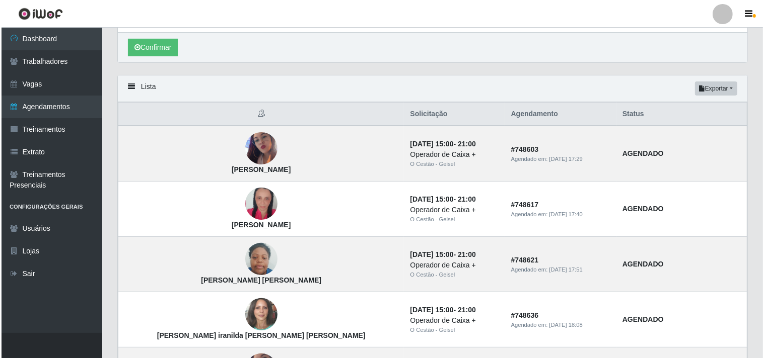
scroll to position [224, 0]
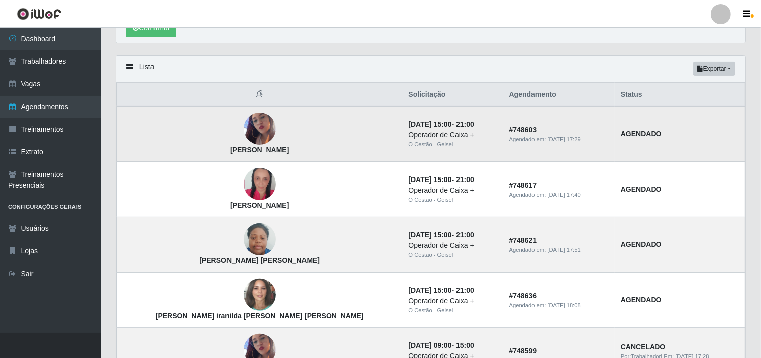
click at [244, 128] on img at bounding box center [260, 129] width 32 height 57
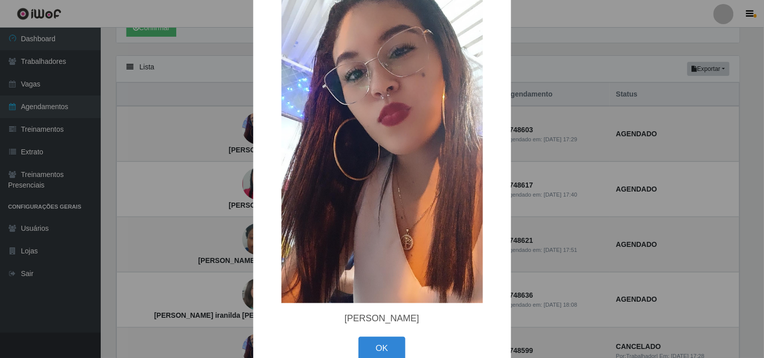
scroll to position [99, 0]
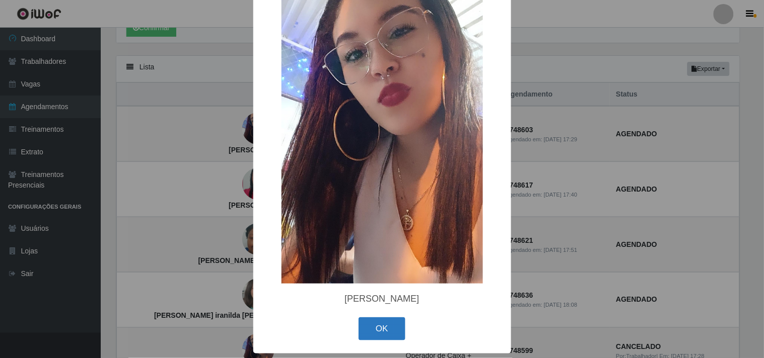
click at [363, 324] on button "OK" at bounding box center [381, 330] width 47 height 24
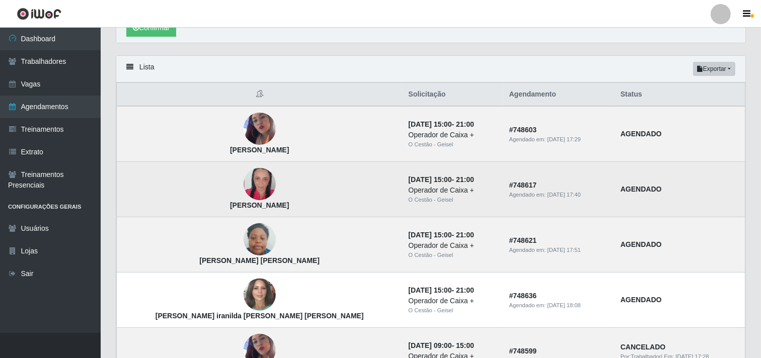
click at [244, 190] on img at bounding box center [260, 185] width 32 height 48
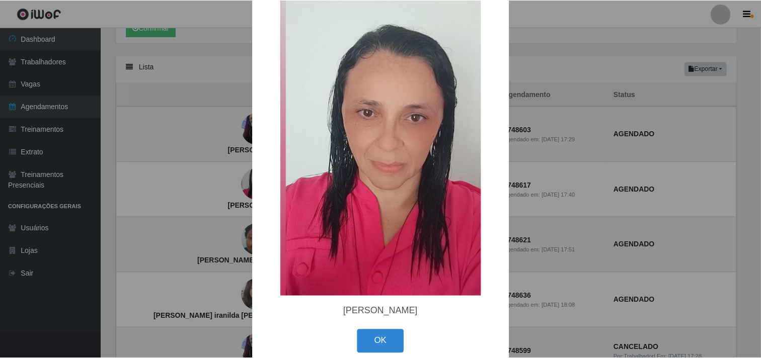
scroll to position [38, 0]
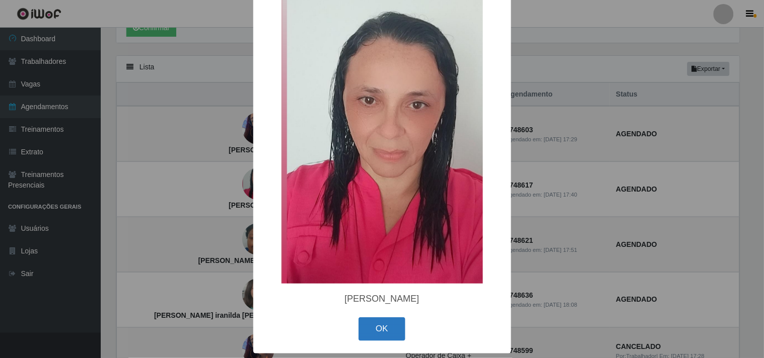
click at [359, 323] on button "OK" at bounding box center [381, 330] width 47 height 24
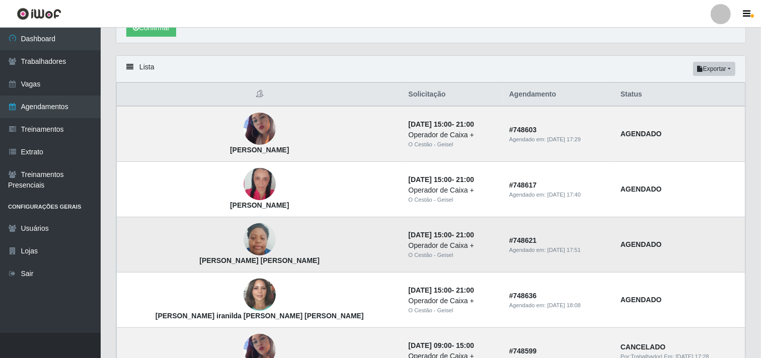
click at [244, 241] on img at bounding box center [260, 239] width 32 height 43
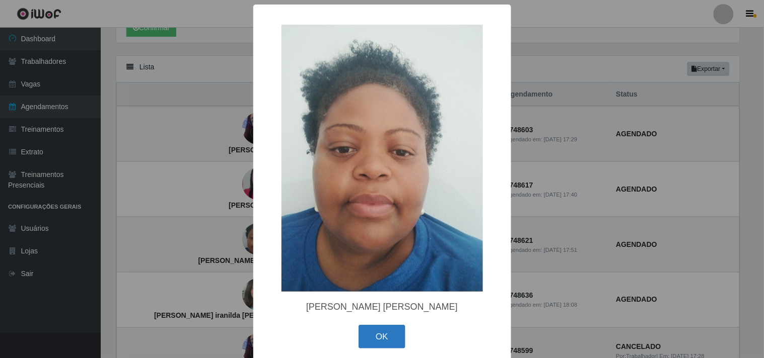
click at [394, 334] on button "OK" at bounding box center [381, 337] width 47 height 24
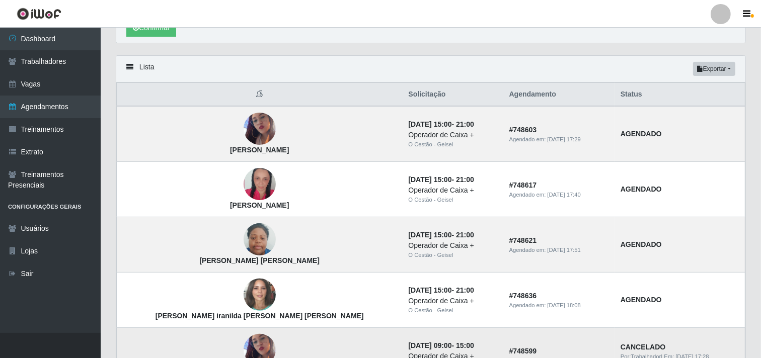
scroll to position [279, 0]
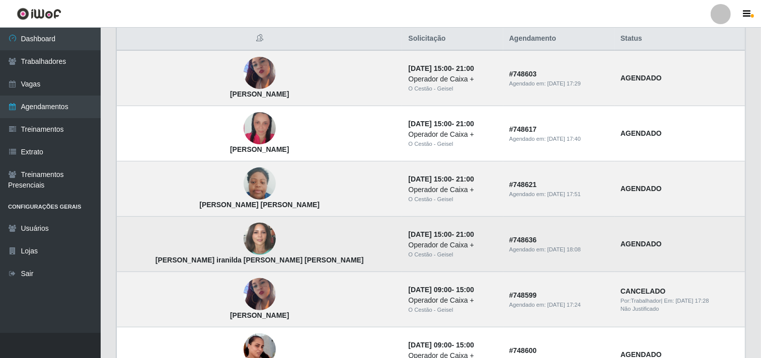
click at [244, 243] on img at bounding box center [260, 239] width 32 height 38
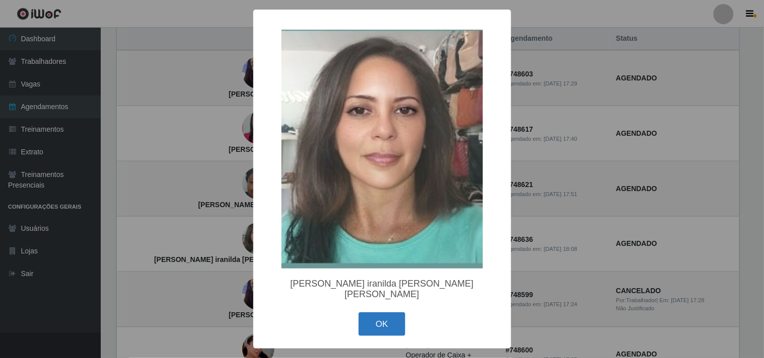
click at [385, 321] on button "OK" at bounding box center [381, 325] width 47 height 24
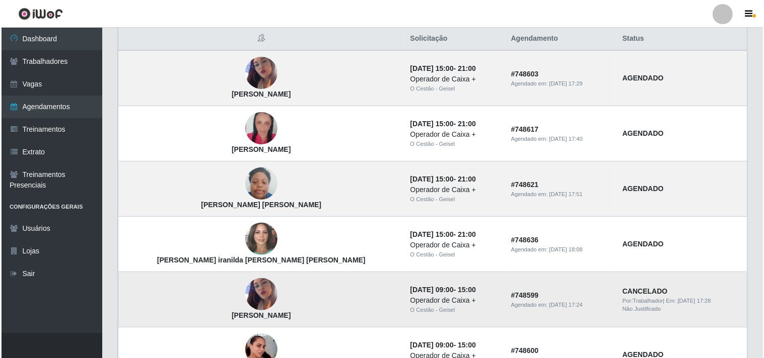
scroll to position [335, 0]
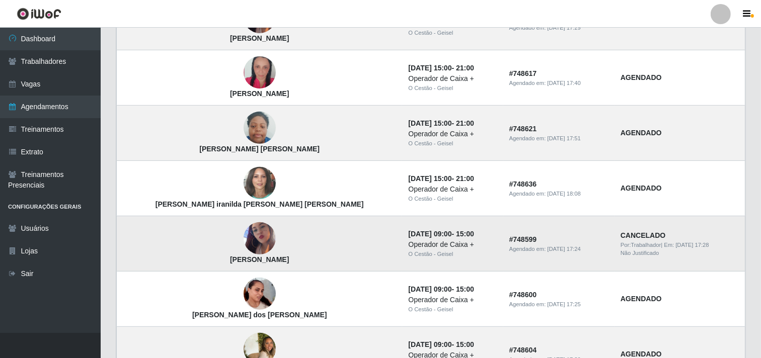
click at [244, 235] on img at bounding box center [260, 238] width 32 height 57
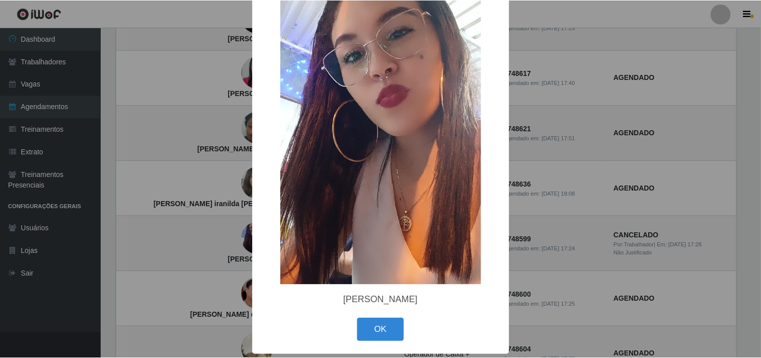
scroll to position [99, 0]
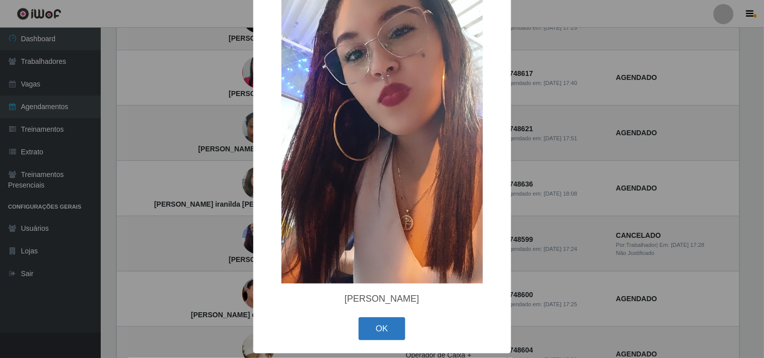
click at [385, 325] on button "OK" at bounding box center [381, 330] width 47 height 24
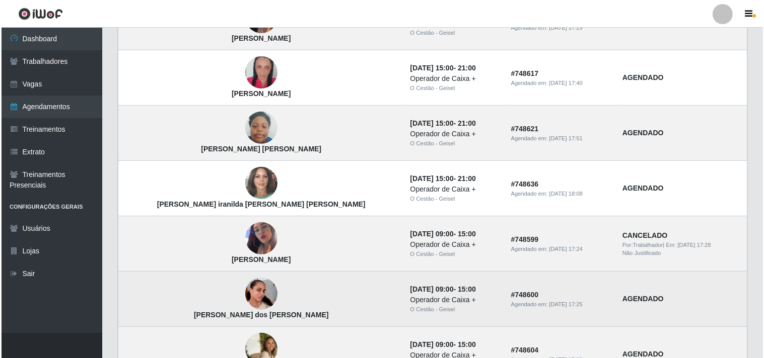
scroll to position [391, 0]
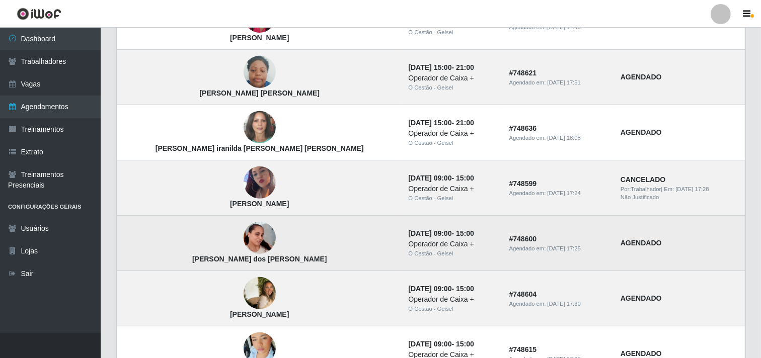
click at [244, 238] on img at bounding box center [260, 238] width 32 height 57
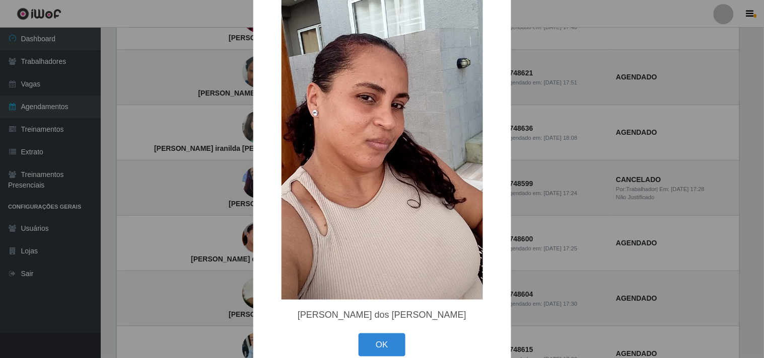
scroll to position [99, 0]
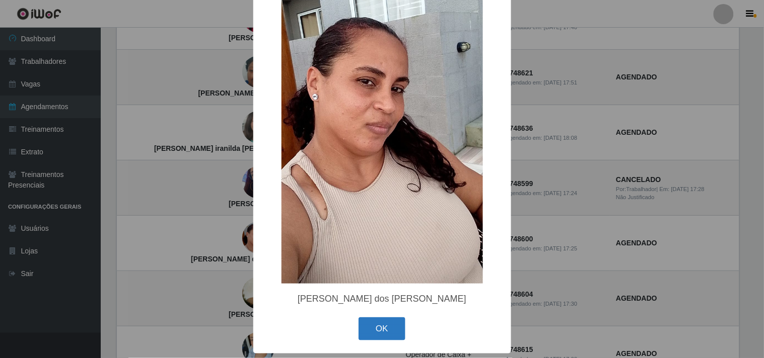
click at [370, 328] on button "OK" at bounding box center [381, 330] width 47 height 24
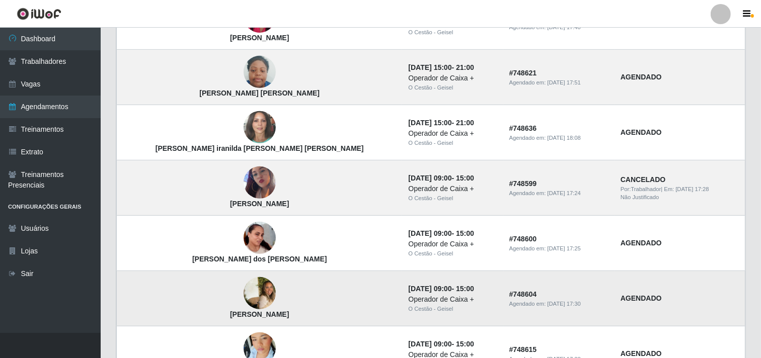
click at [244, 290] on img at bounding box center [260, 294] width 32 height 50
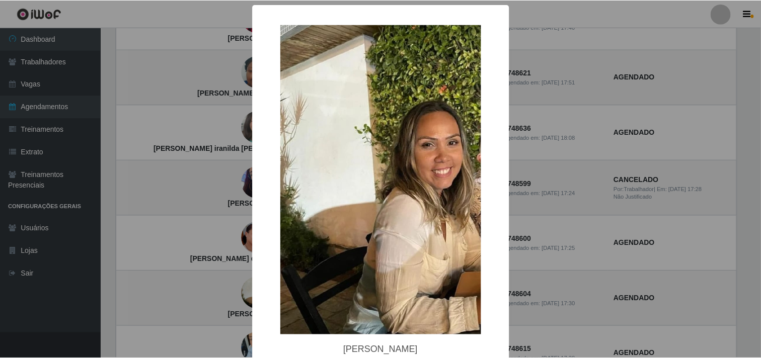
scroll to position [52, 0]
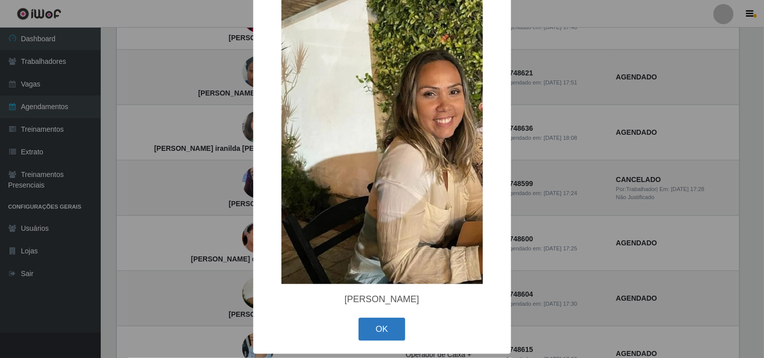
click at [383, 331] on button "OK" at bounding box center [381, 330] width 47 height 24
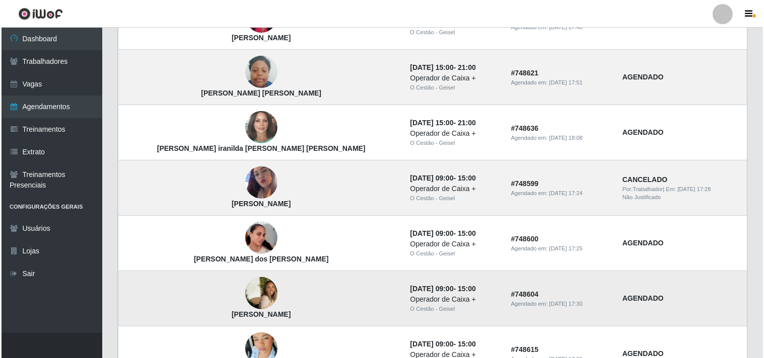
scroll to position [447, 0]
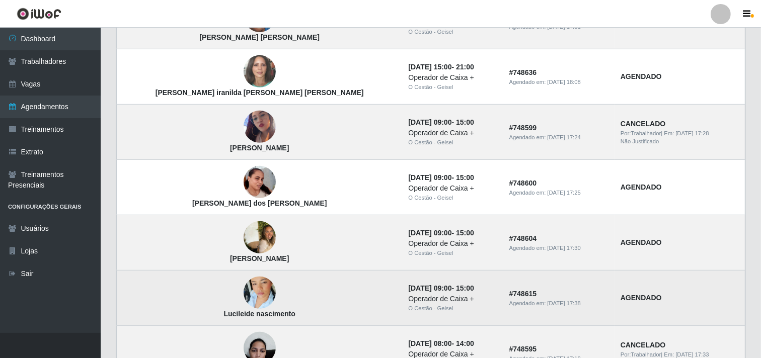
click at [244, 298] on img at bounding box center [260, 293] width 32 height 57
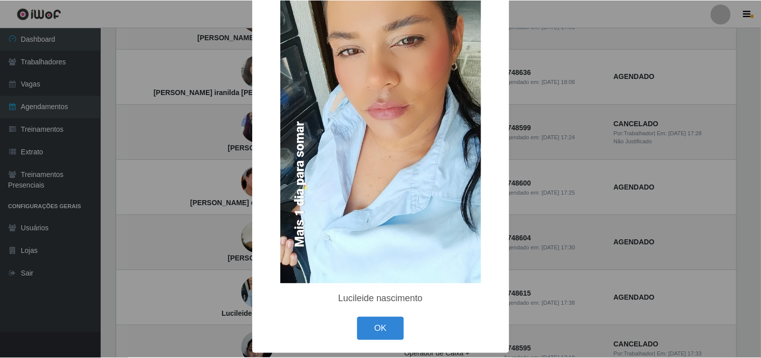
scroll to position [99, 0]
click at [367, 331] on button "OK" at bounding box center [381, 330] width 47 height 24
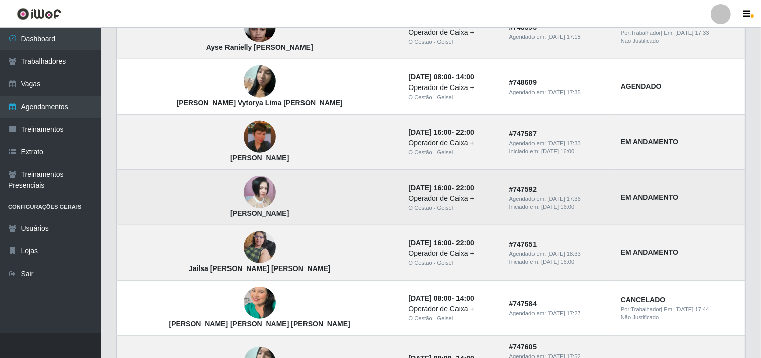
scroll to position [783, 0]
